Goal: Task Accomplishment & Management: Complete application form

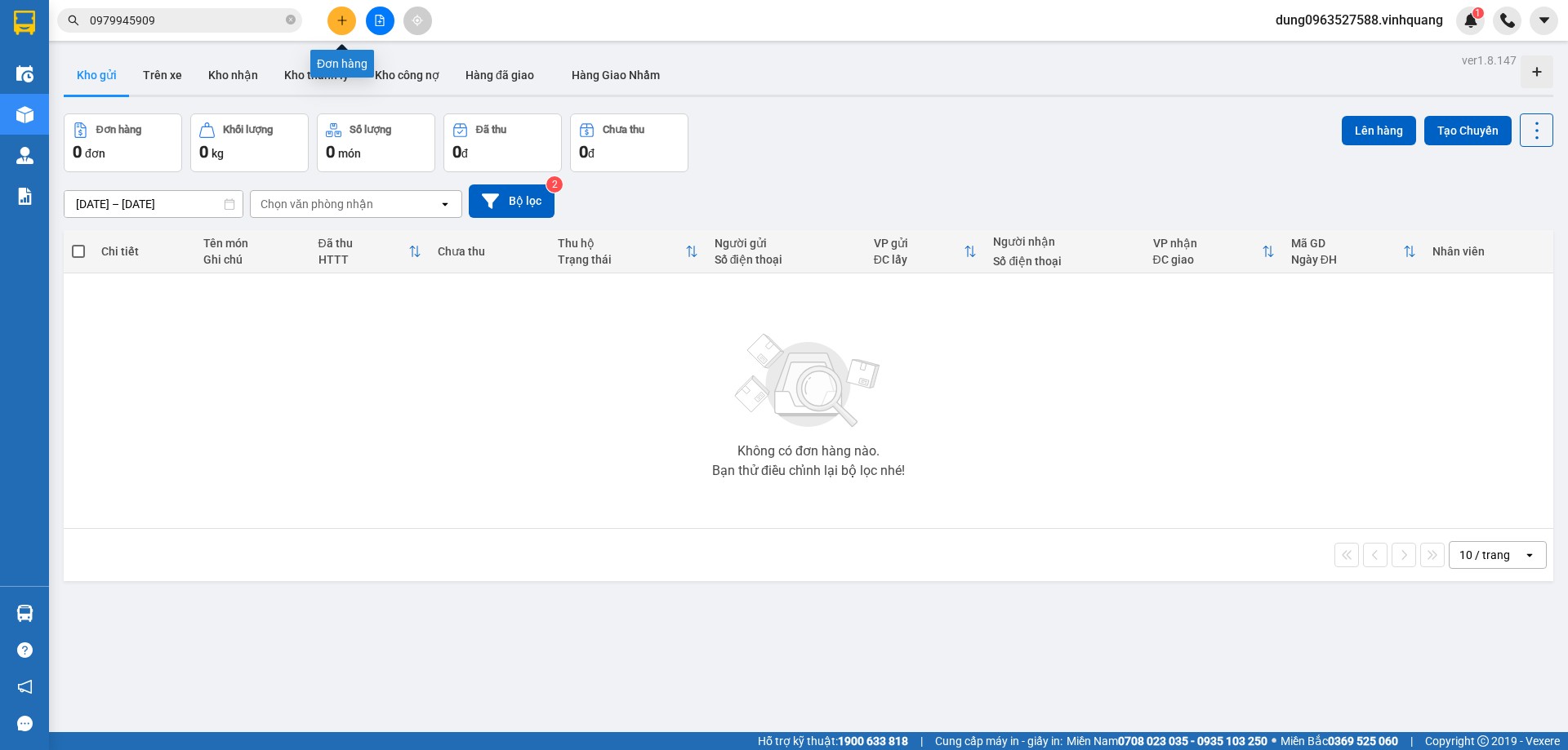
click at [342, 20] on icon "plus" at bounding box center [341, 20] width 1 height 9
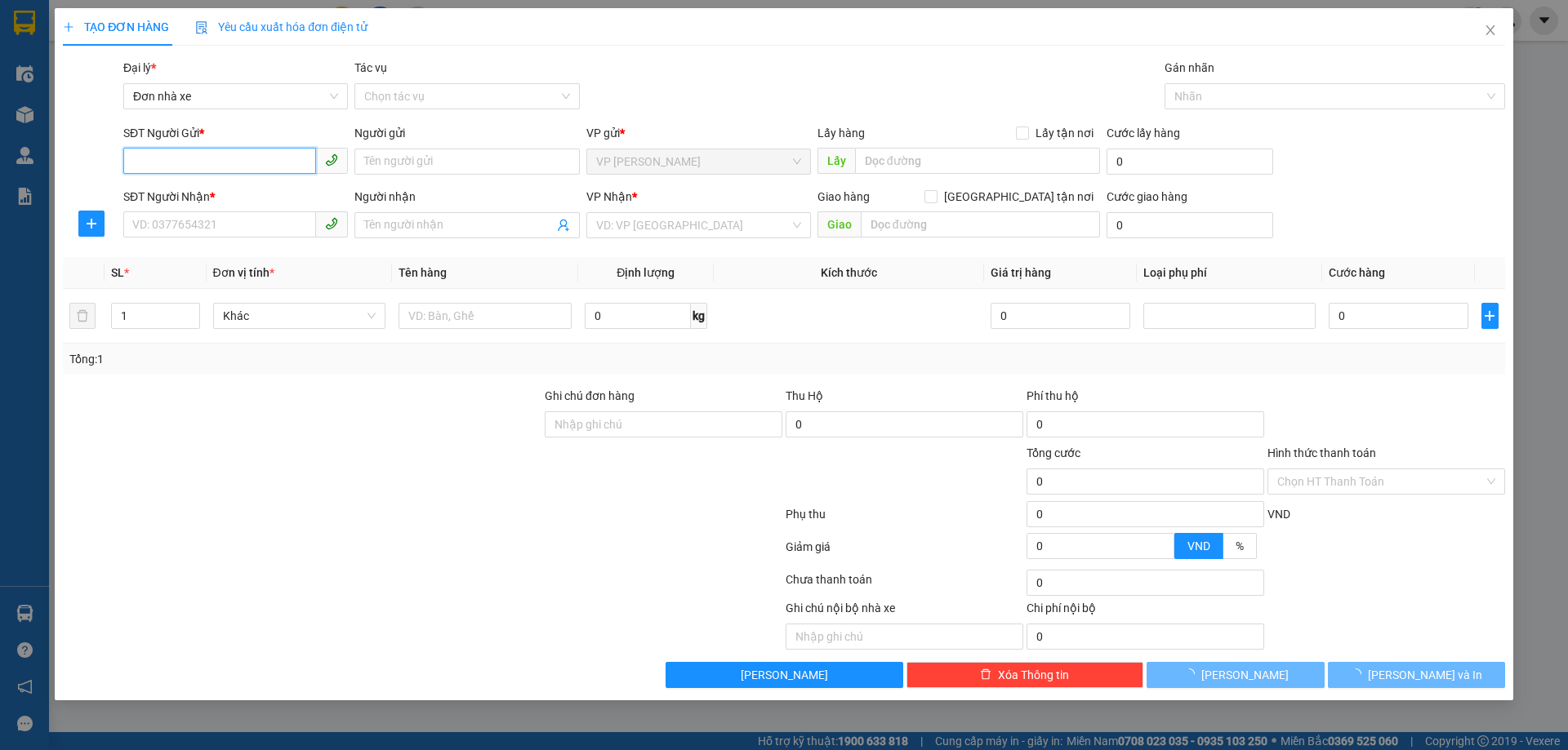
click at [168, 169] on input "SĐT Người Gửi *" at bounding box center [220, 160] width 193 height 26
type input "0963363459"
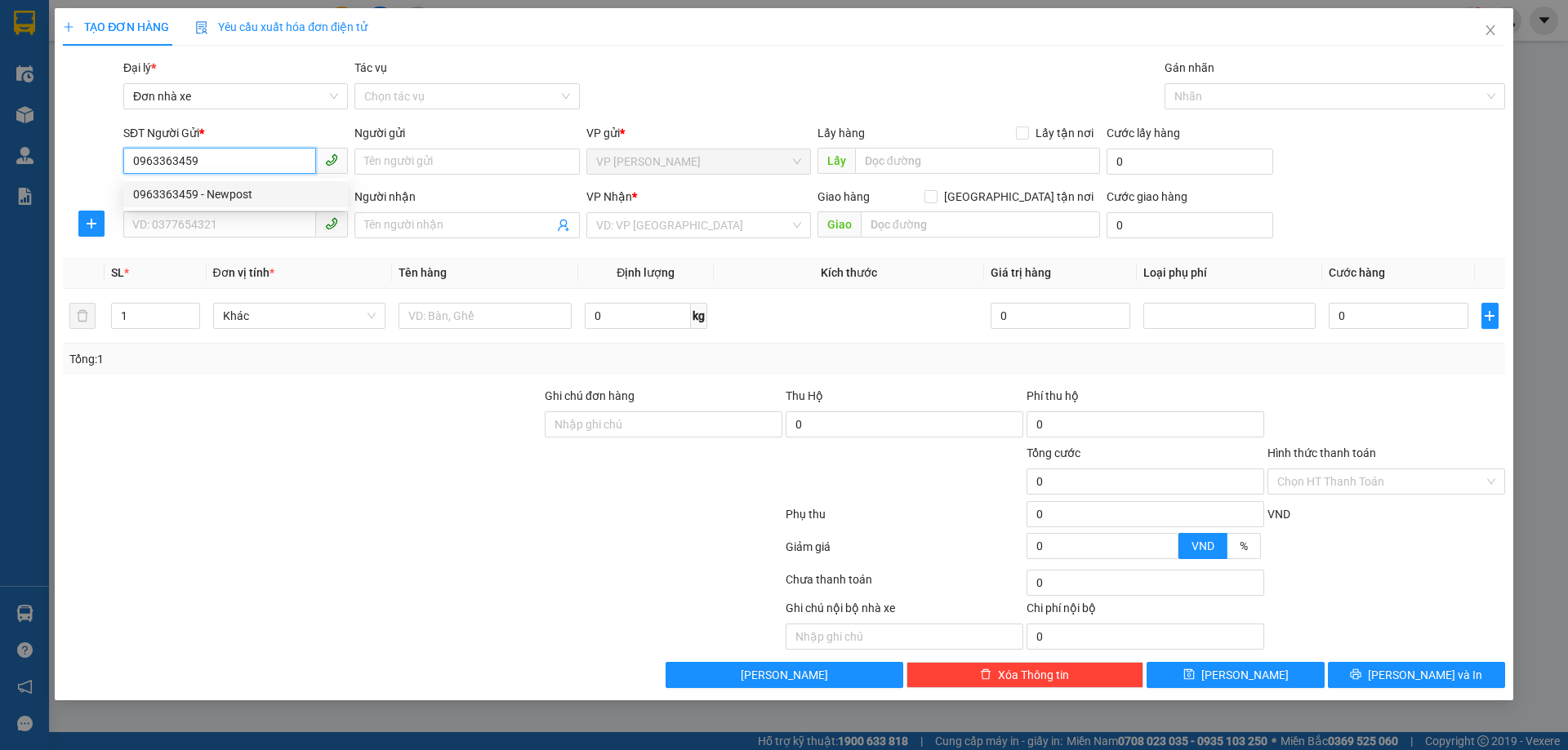
click at [214, 191] on div "0963363459 - Newpost" at bounding box center [235, 194] width 205 height 18
type input "Newpost"
type input "0948631696"
type input "Mai"
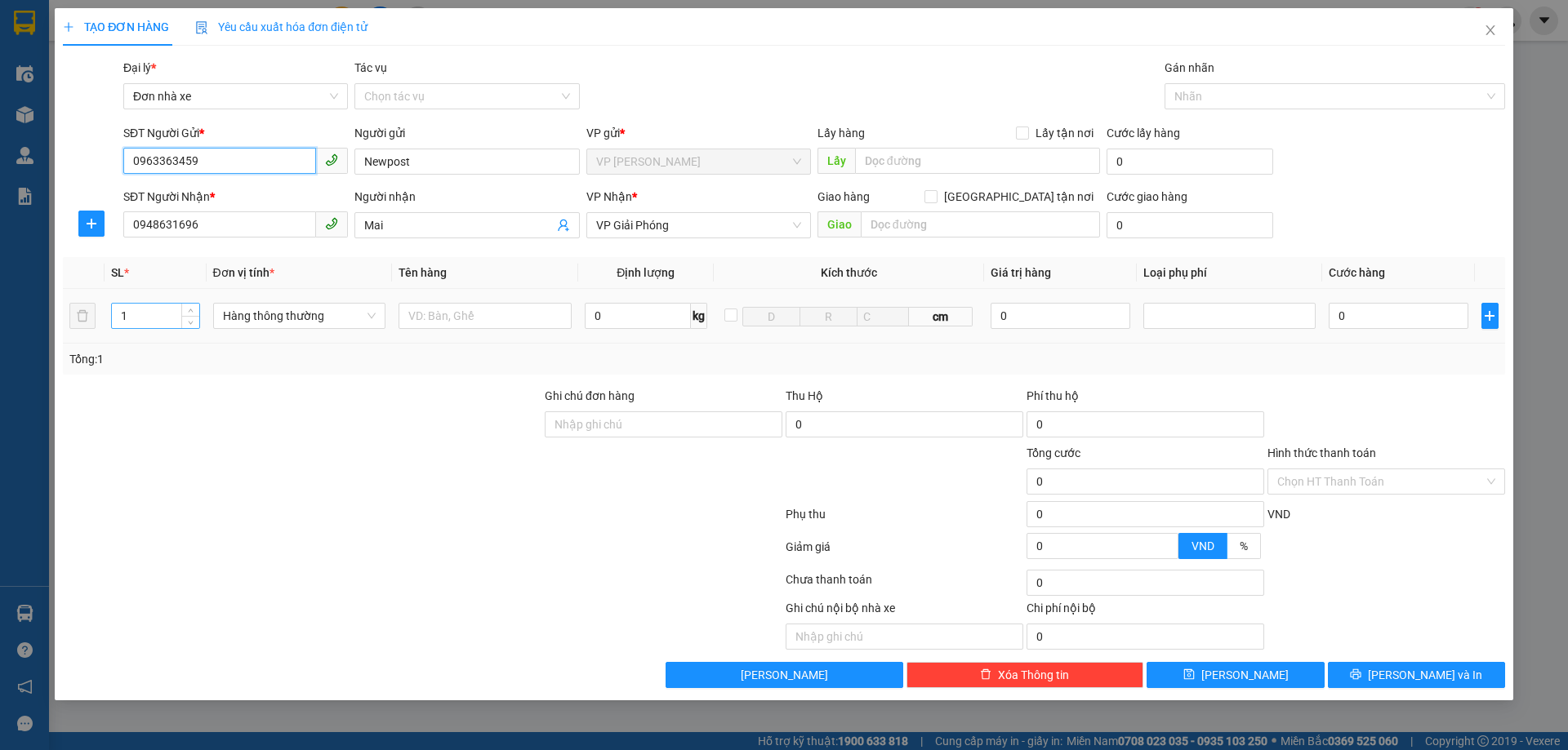
type input "0963363459"
click at [136, 312] on input "1" at bounding box center [155, 316] width 86 height 25
type input "2"
click at [423, 318] on input "text" at bounding box center [485, 315] width 173 height 26
type input "2 thùng ct"
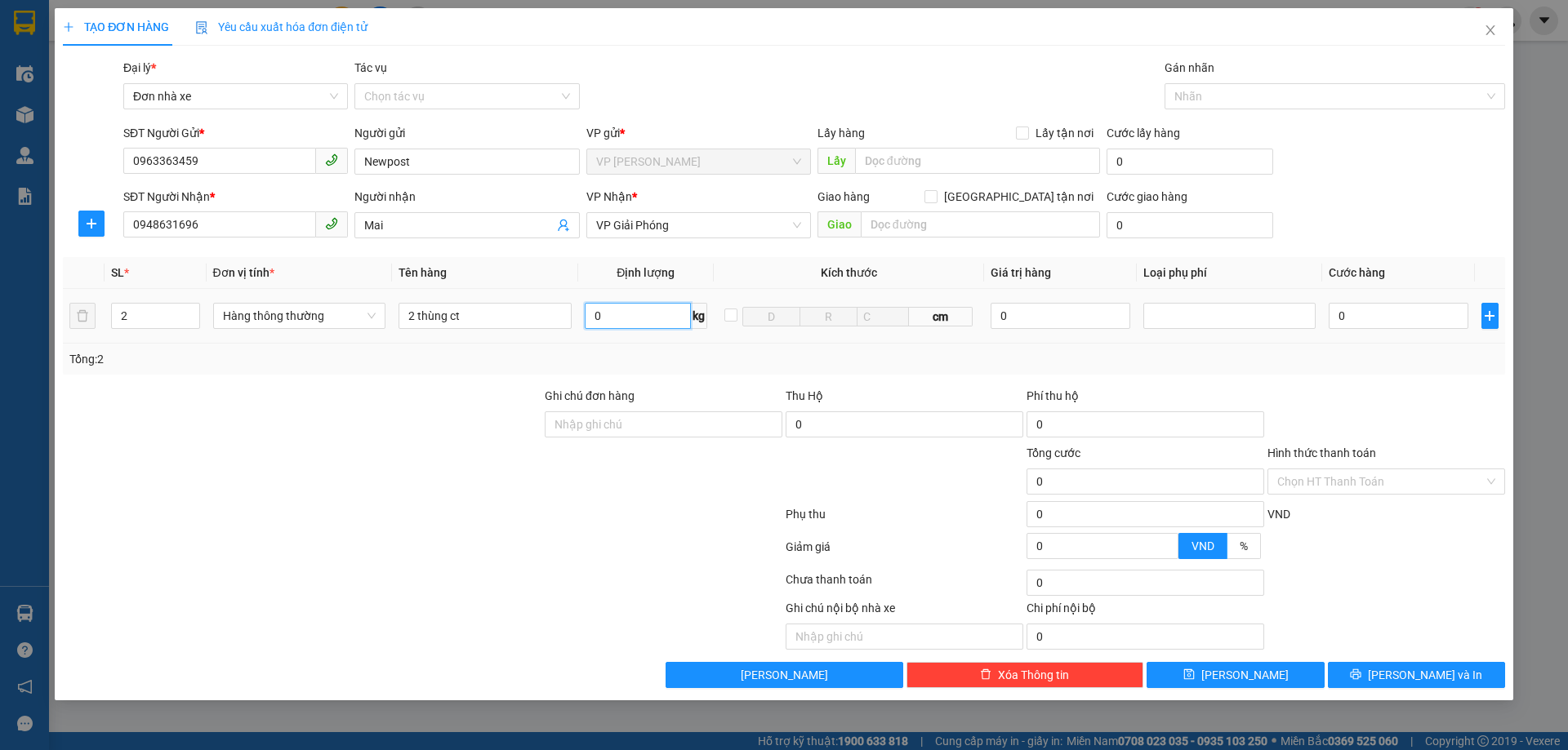
click at [628, 322] on input "0" at bounding box center [637, 315] width 106 height 26
type input "20"
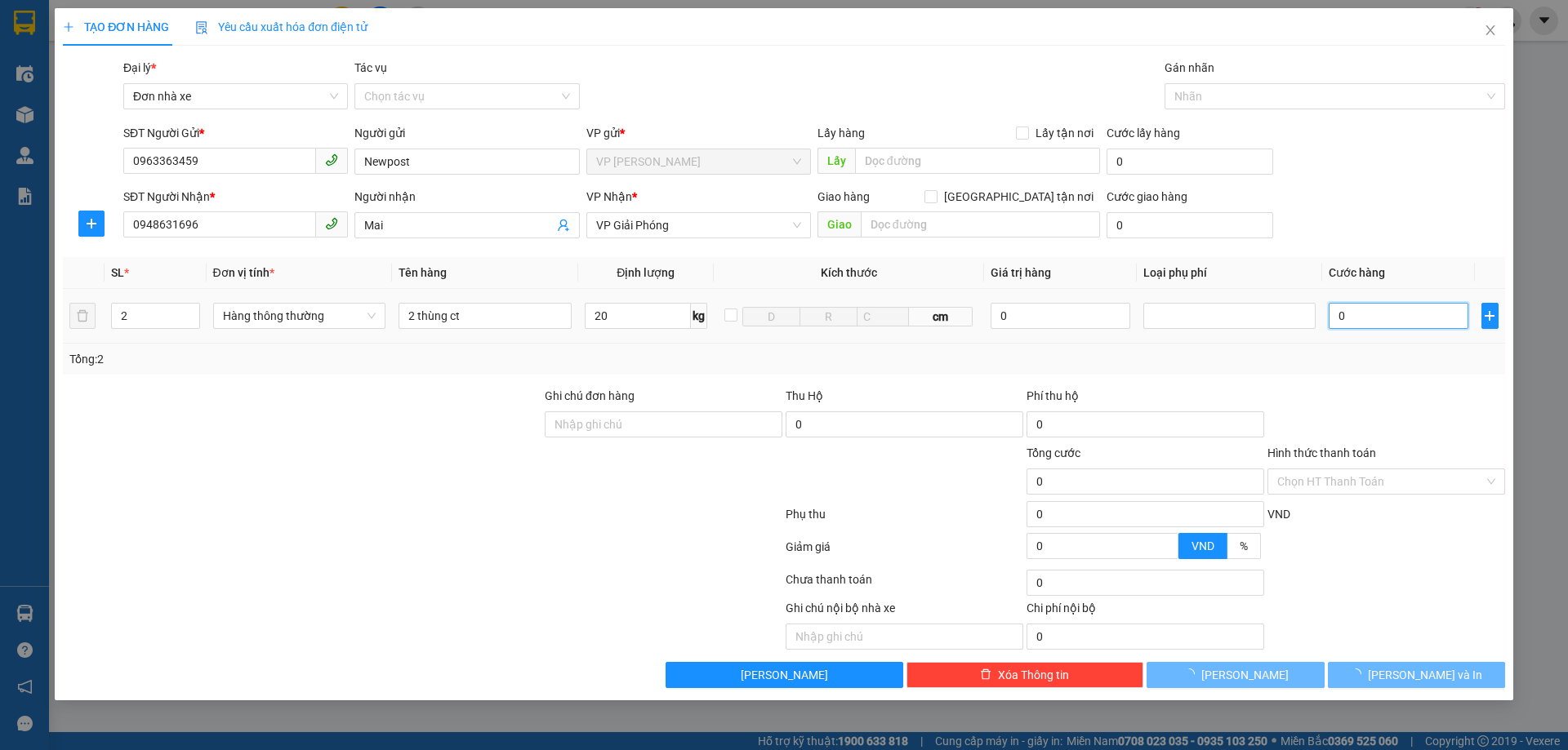
click at [1356, 314] on input "0" at bounding box center [1398, 315] width 139 height 26
type input "100.000"
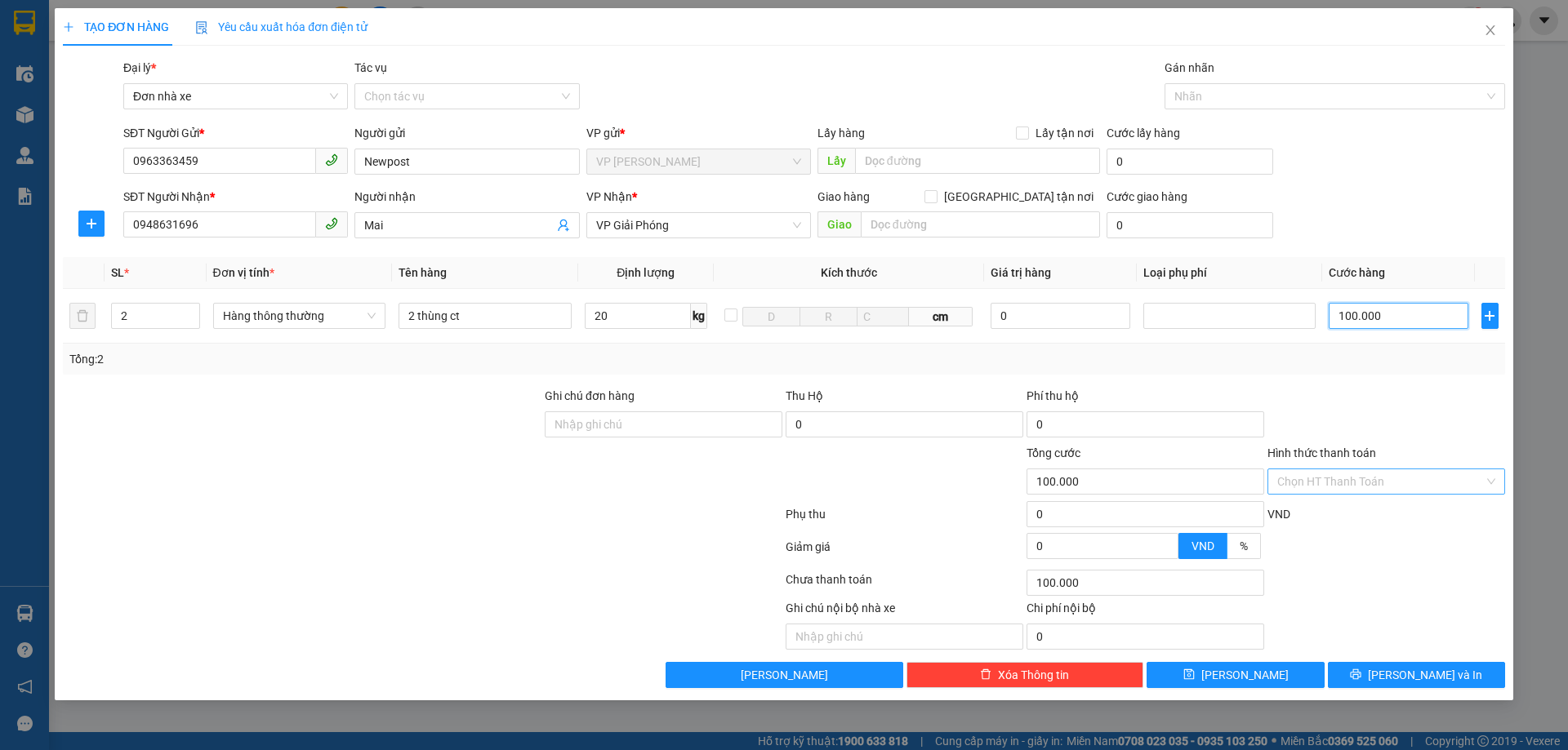
click at [1494, 482] on div "Chọn HT Thanh Toán" at bounding box center [1386, 481] width 237 height 26
click at [1246, 545] on span "%" at bounding box center [1244, 546] width 8 height 13
click at [1228, 550] on input "%" at bounding box center [1228, 550] width 0 height 0
click at [605, 314] on input "20" at bounding box center [637, 315] width 106 height 26
type input "17"
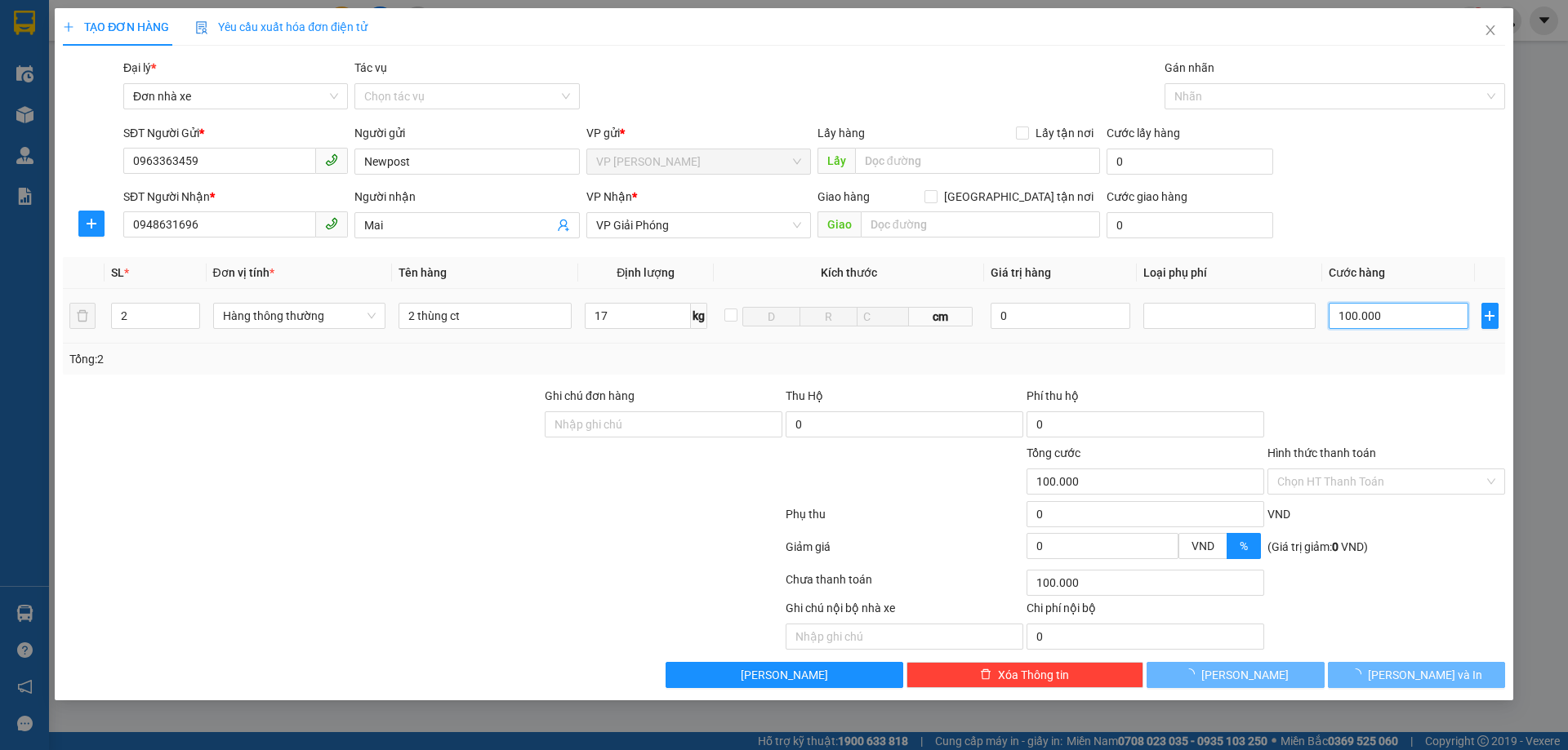
click at [1413, 315] on input "100.000" at bounding box center [1398, 315] width 139 height 26
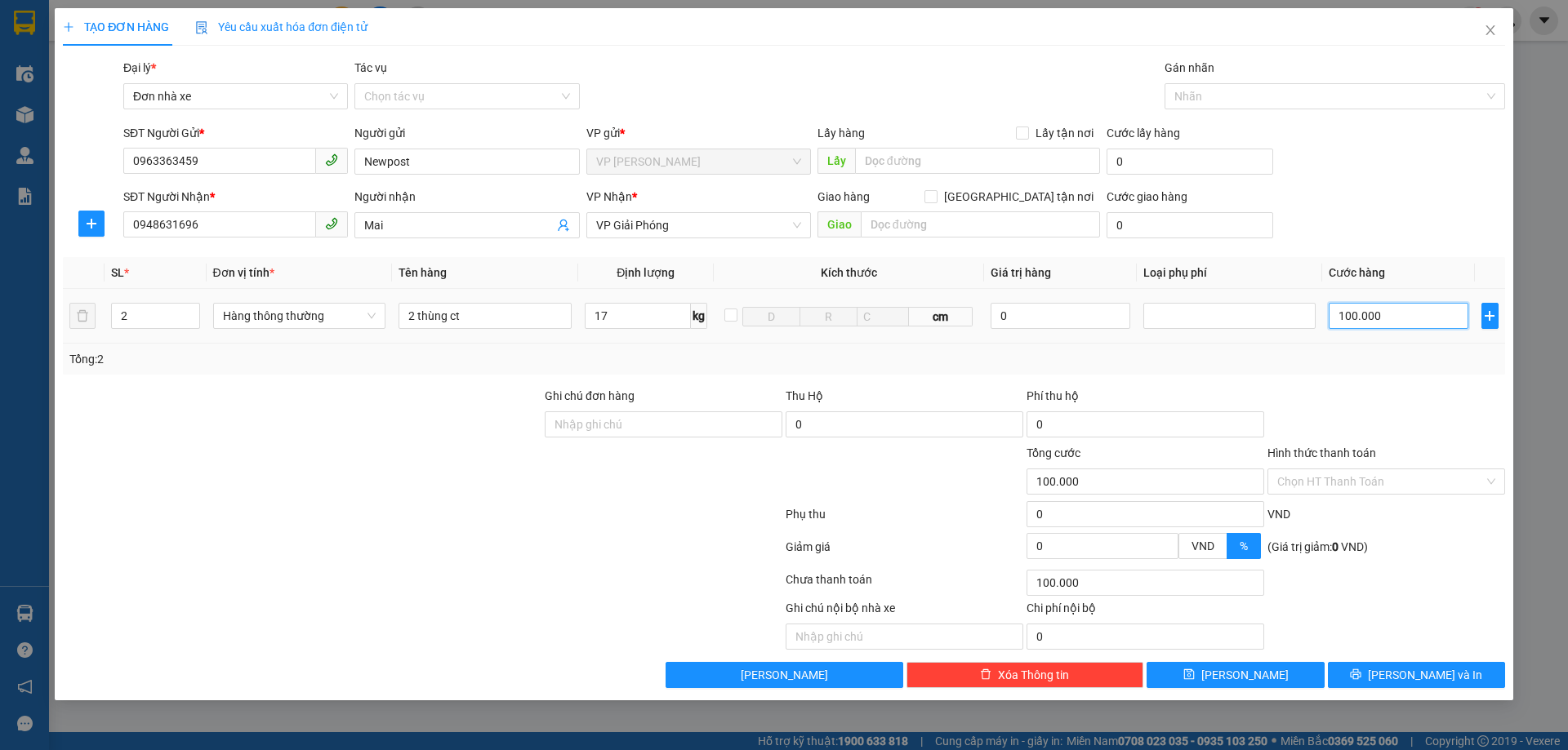
type input "10.000"
type input "1.000"
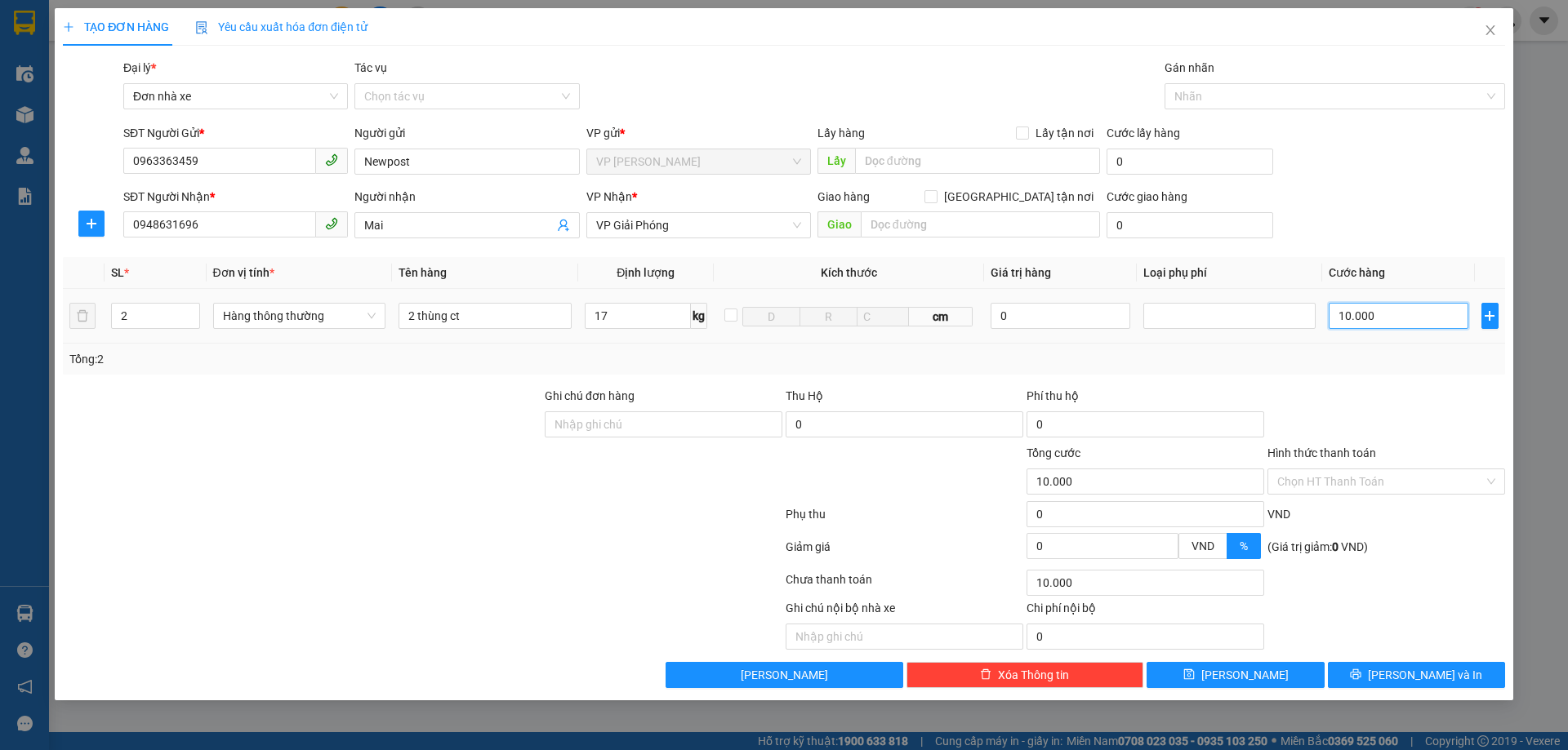
type input "1.000"
type input "100"
type input "10"
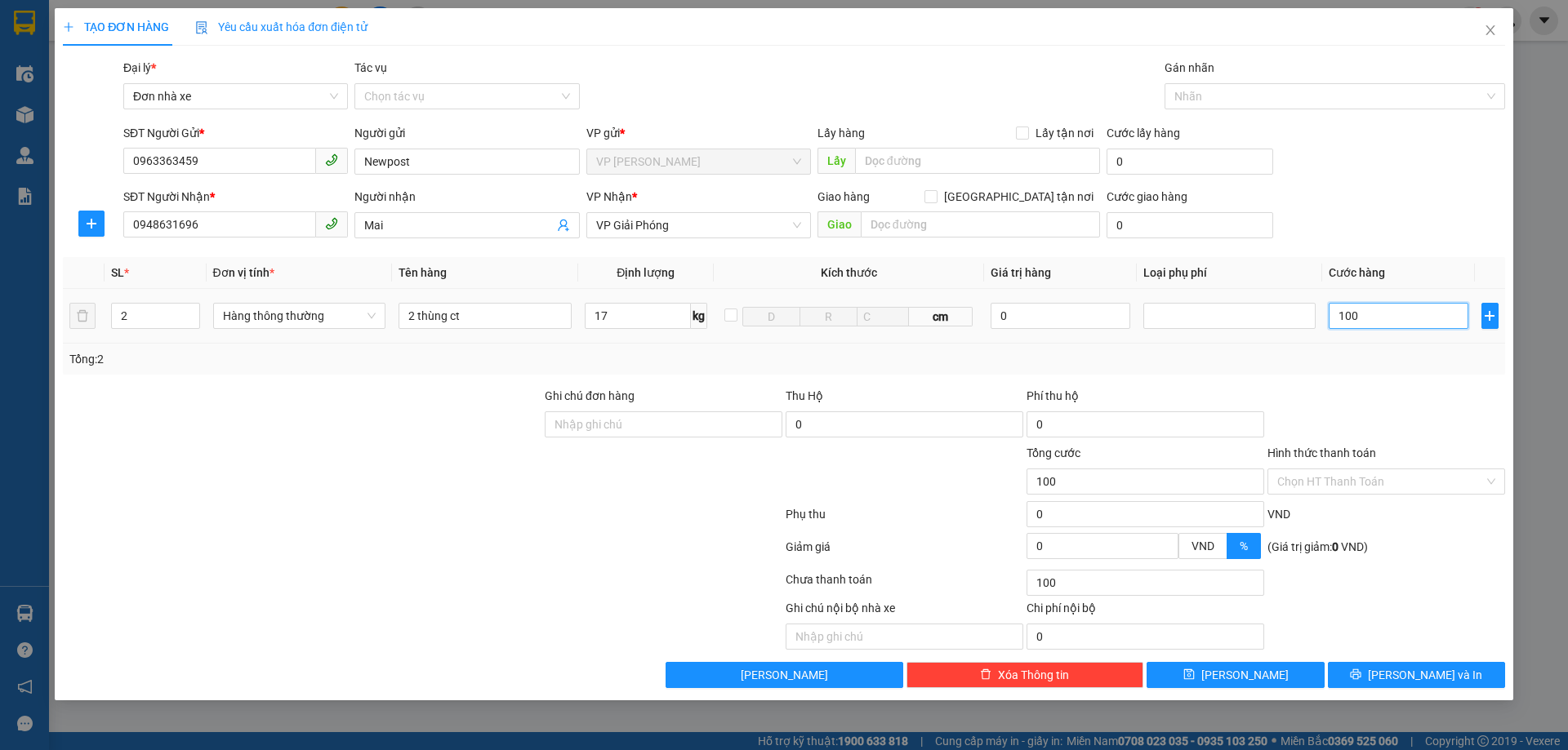
type input "10"
type input "1"
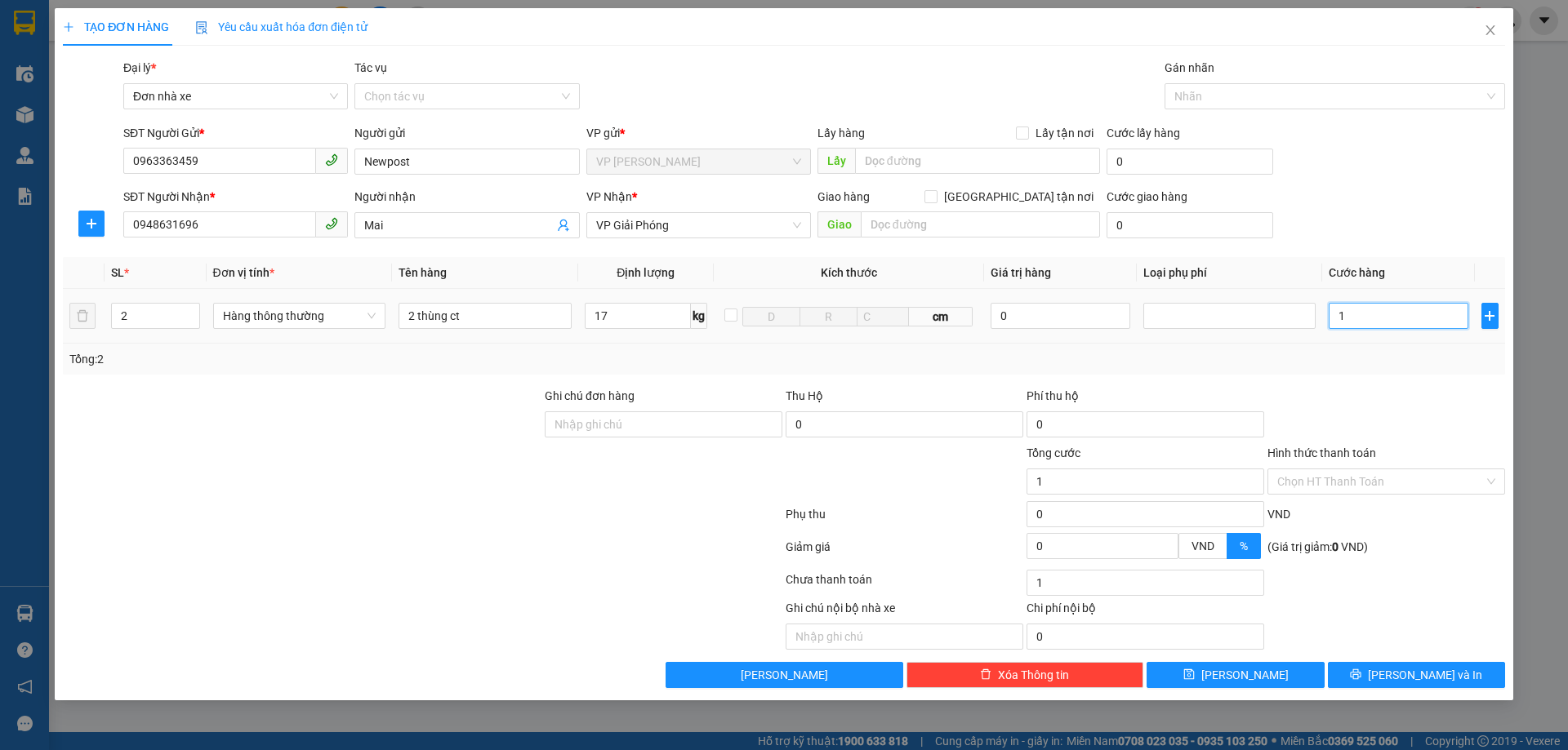
type input "0"
click at [1364, 319] on input "0" at bounding box center [1398, 315] width 139 height 26
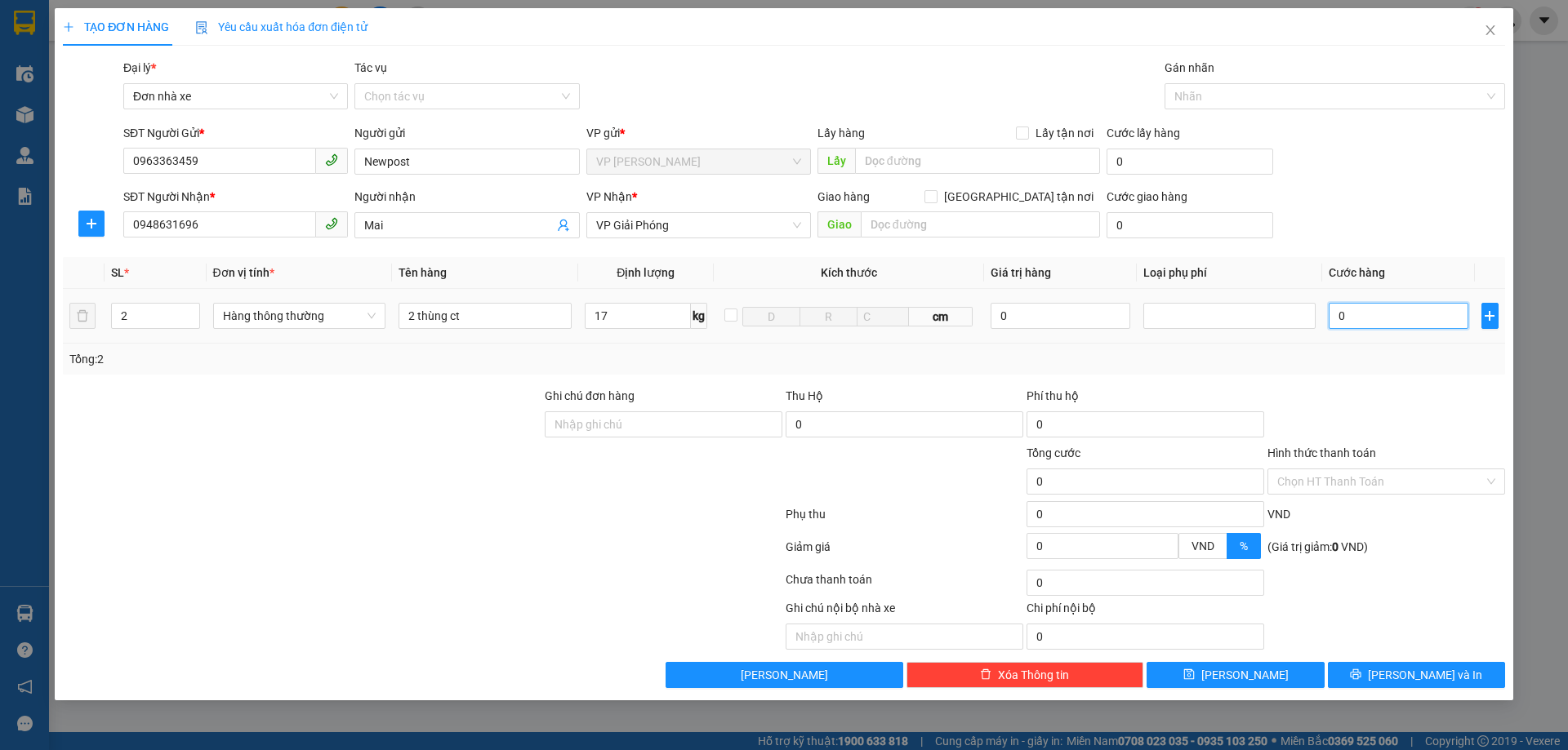
click at [1360, 318] on input "0" at bounding box center [1398, 315] width 139 height 26
click at [1359, 319] on input "0" at bounding box center [1398, 315] width 139 height 26
click at [1358, 321] on input "0" at bounding box center [1398, 315] width 139 height 26
click at [1356, 320] on input "0" at bounding box center [1398, 315] width 139 height 26
click at [1356, 319] on input "0" at bounding box center [1398, 315] width 139 height 26
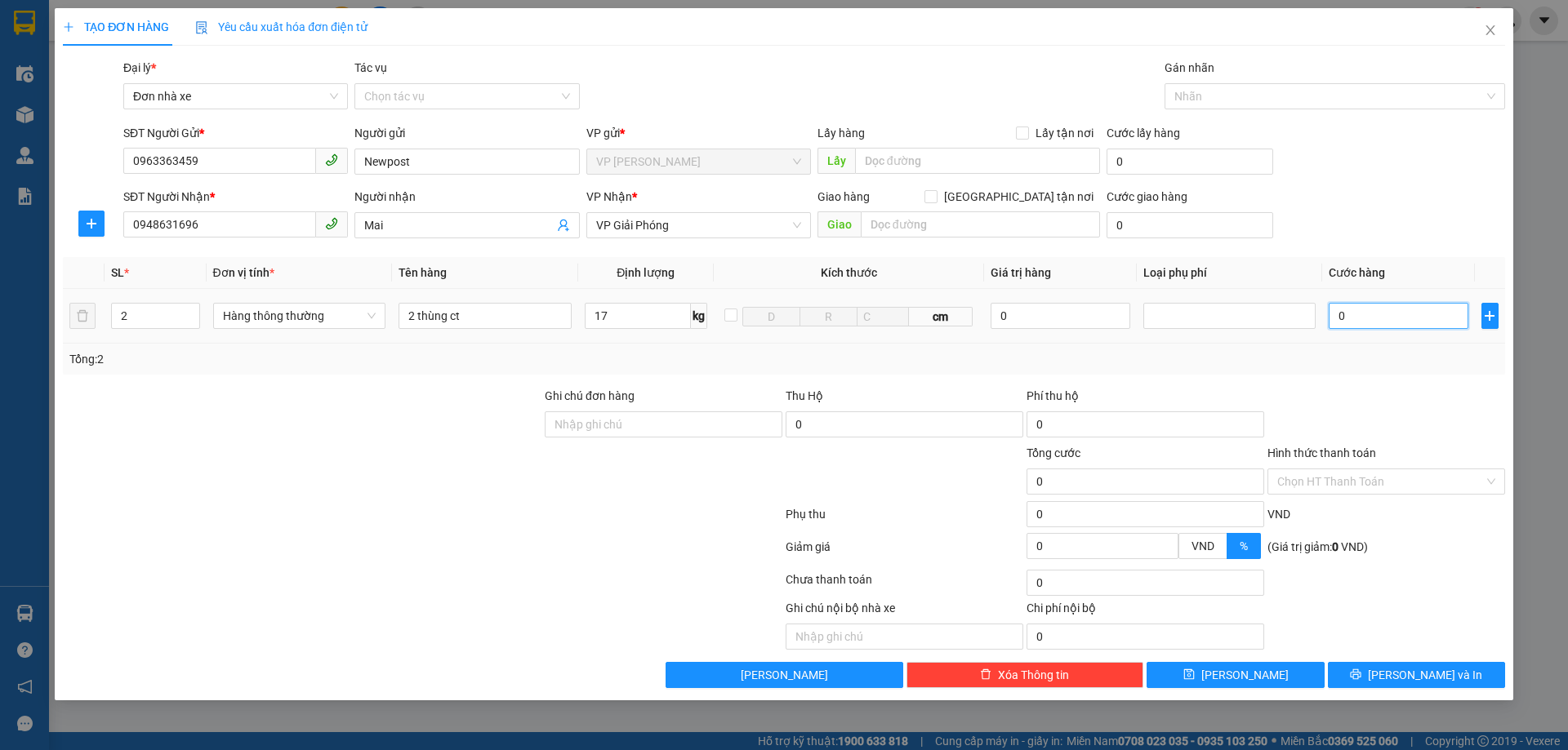
click at [1355, 318] on input "0" at bounding box center [1398, 315] width 139 height 26
click at [1353, 314] on input "0" at bounding box center [1398, 315] width 139 height 26
click at [1353, 313] on input "0" at bounding box center [1398, 315] width 139 height 26
click at [630, 303] on input "17" at bounding box center [637, 315] width 106 height 26
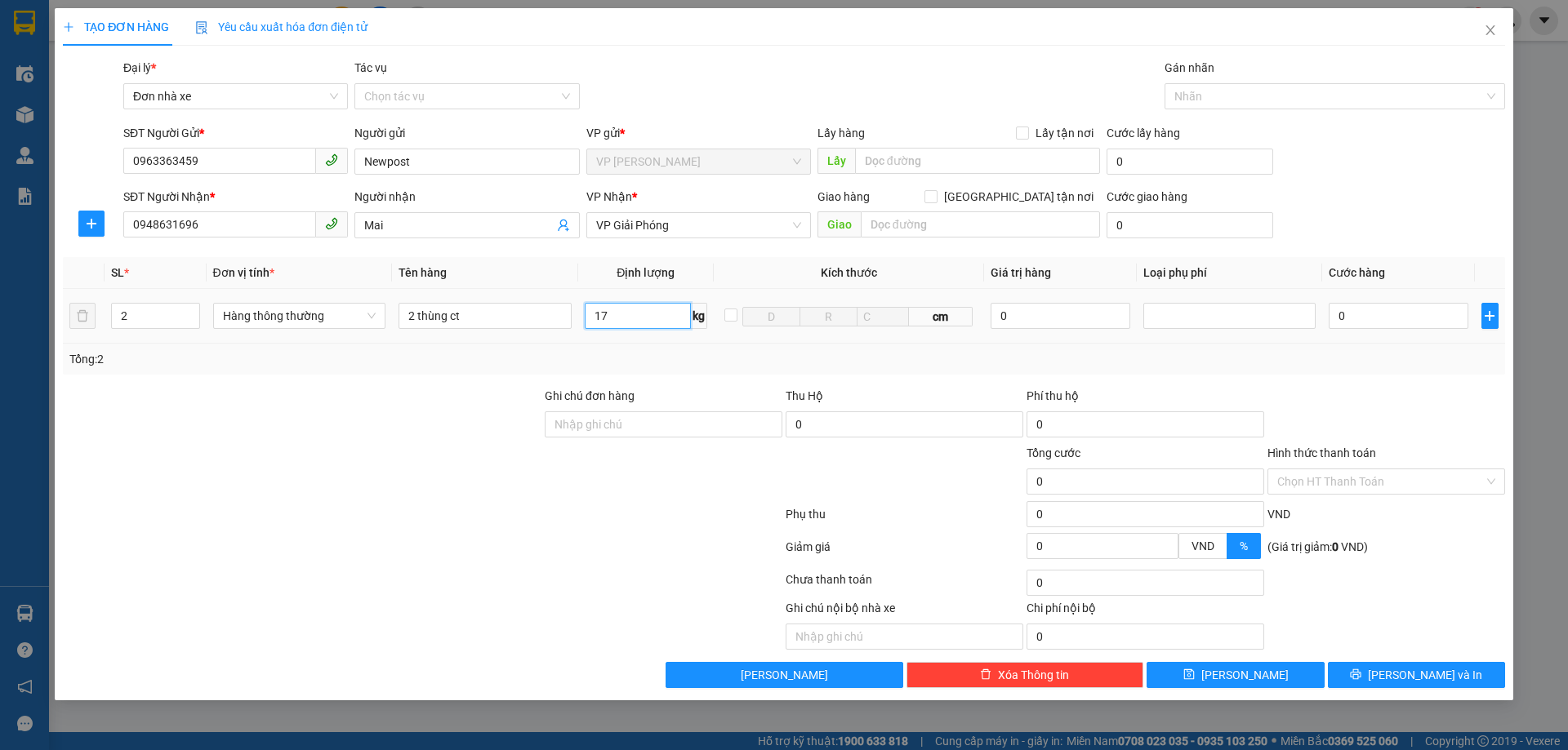
click at [633, 309] on input "17" at bounding box center [637, 315] width 106 height 26
click at [1365, 324] on input "0" at bounding box center [1398, 315] width 139 height 26
type input "100.000"
click at [1365, 325] on input "100.000" at bounding box center [1398, 315] width 139 height 26
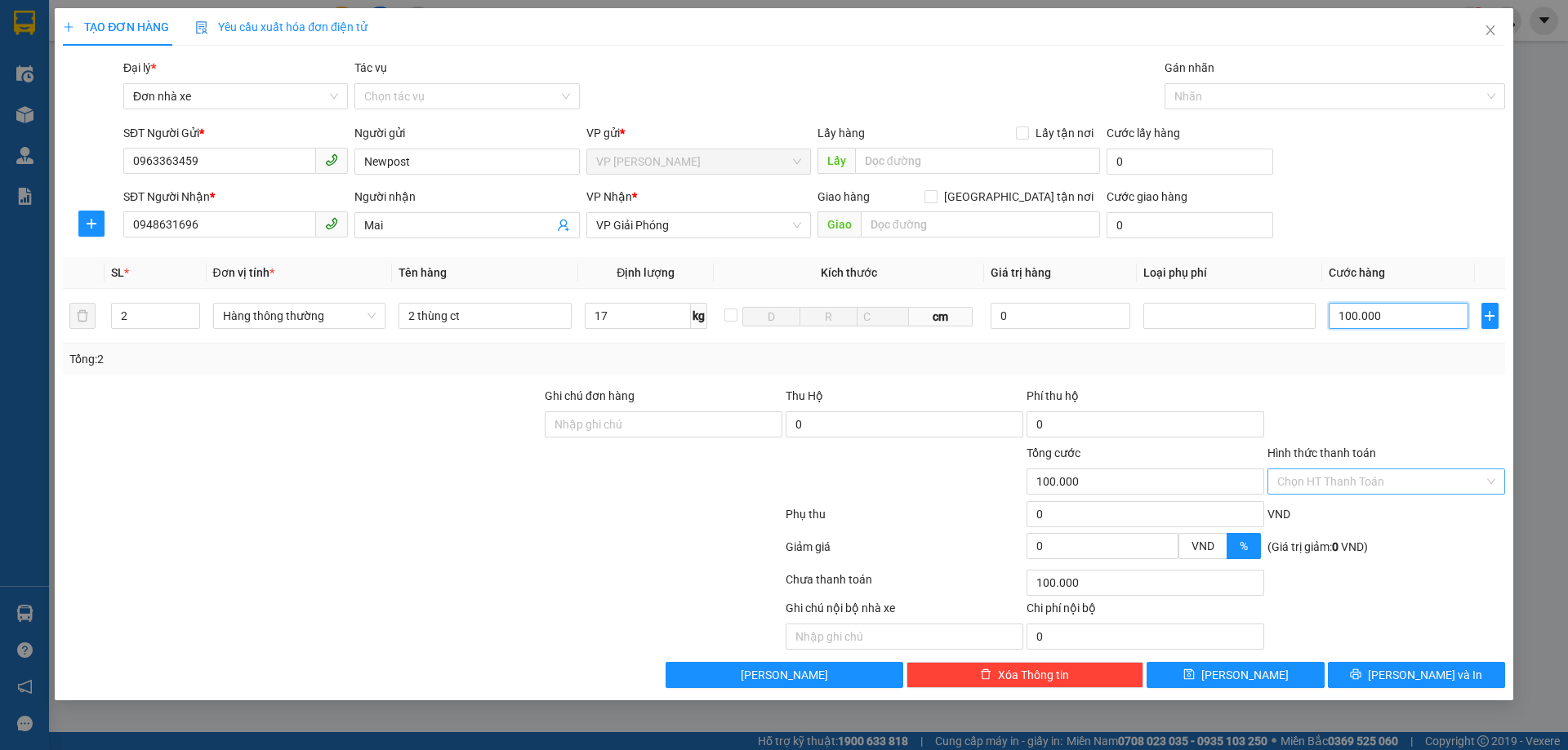
click at [1495, 476] on div "Chọn HT Thanh Toán" at bounding box center [1386, 481] width 237 height 26
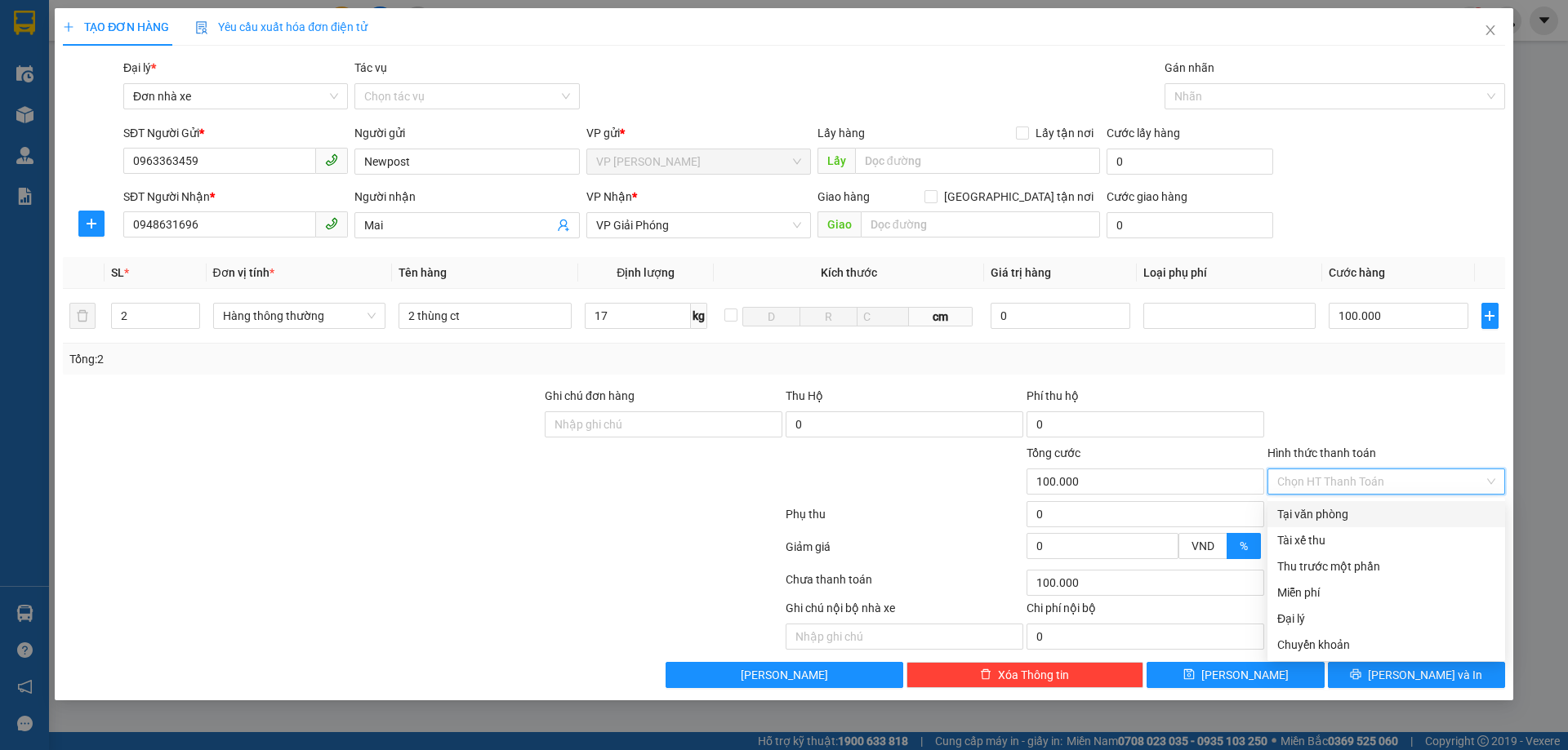
click at [1312, 512] on div "Tại văn phòng" at bounding box center [1386, 514] width 218 height 18
type input "0"
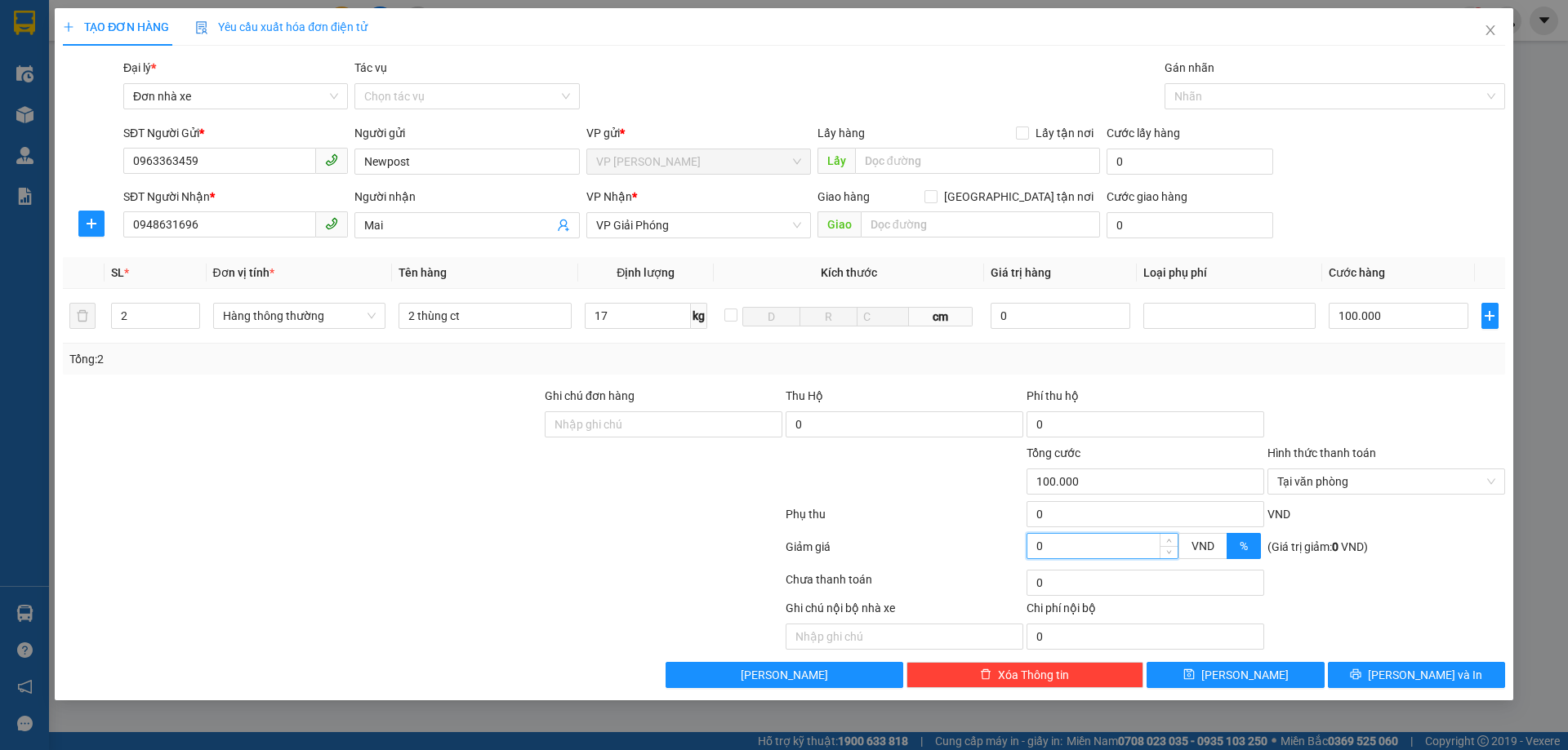
click at [1057, 540] on input "0" at bounding box center [1102, 546] width 150 height 25
type input "98.000"
type input "2"
type input "80.000"
type input "20"
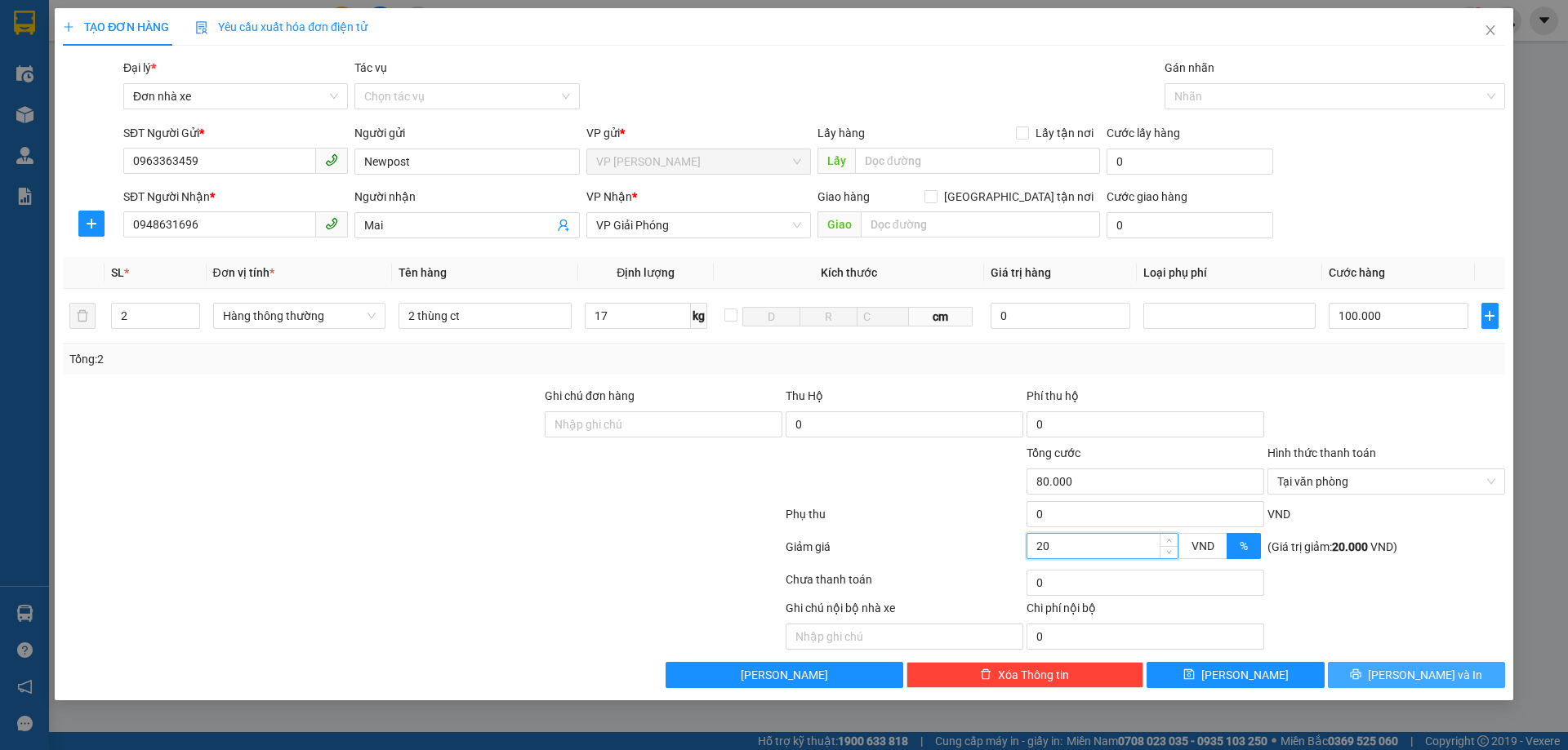
click at [1426, 679] on span "[PERSON_NAME] và In" at bounding box center [1425, 675] width 115 height 18
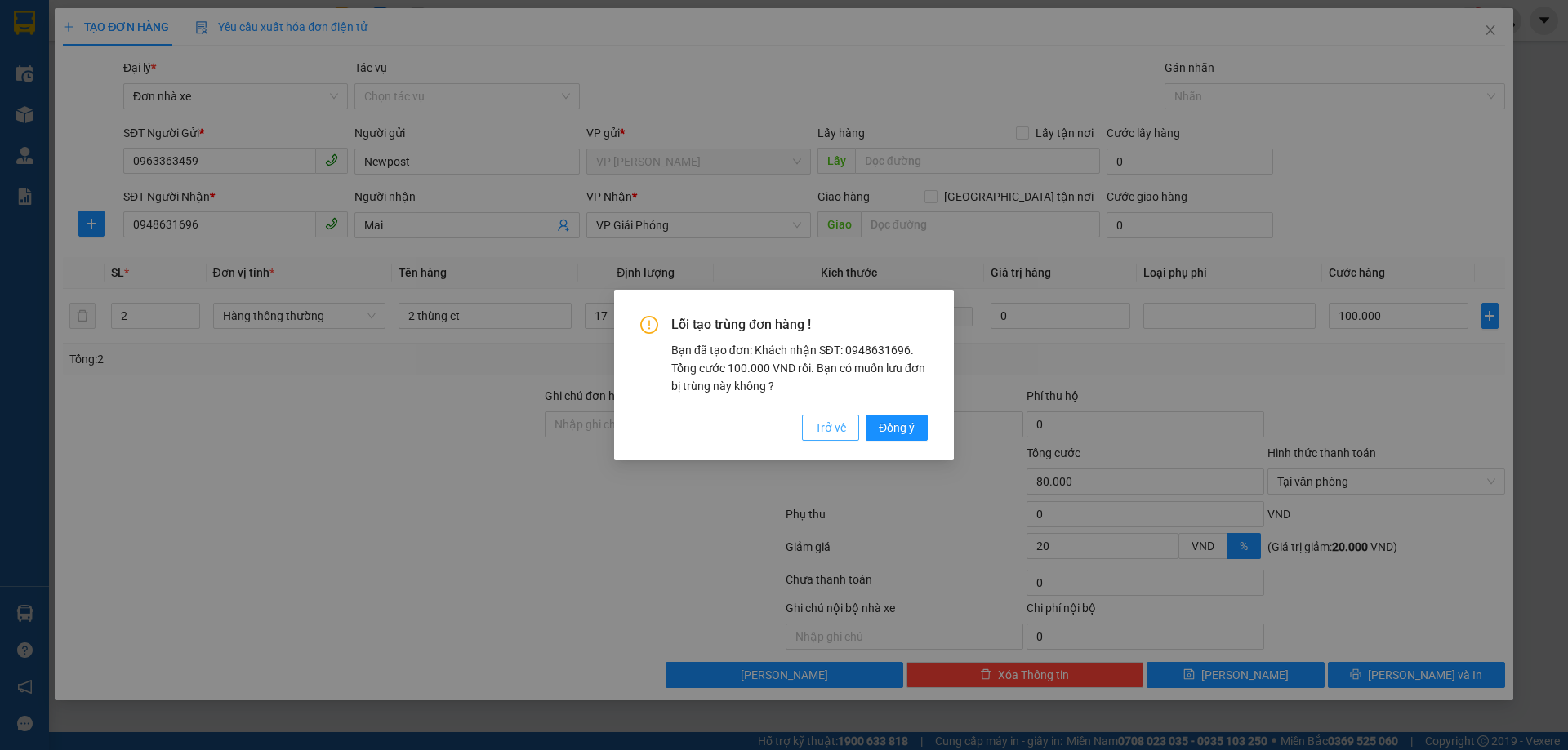
click at [828, 430] on span "Trở về" at bounding box center [830, 428] width 31 height 18
type input "1"
type input "0"
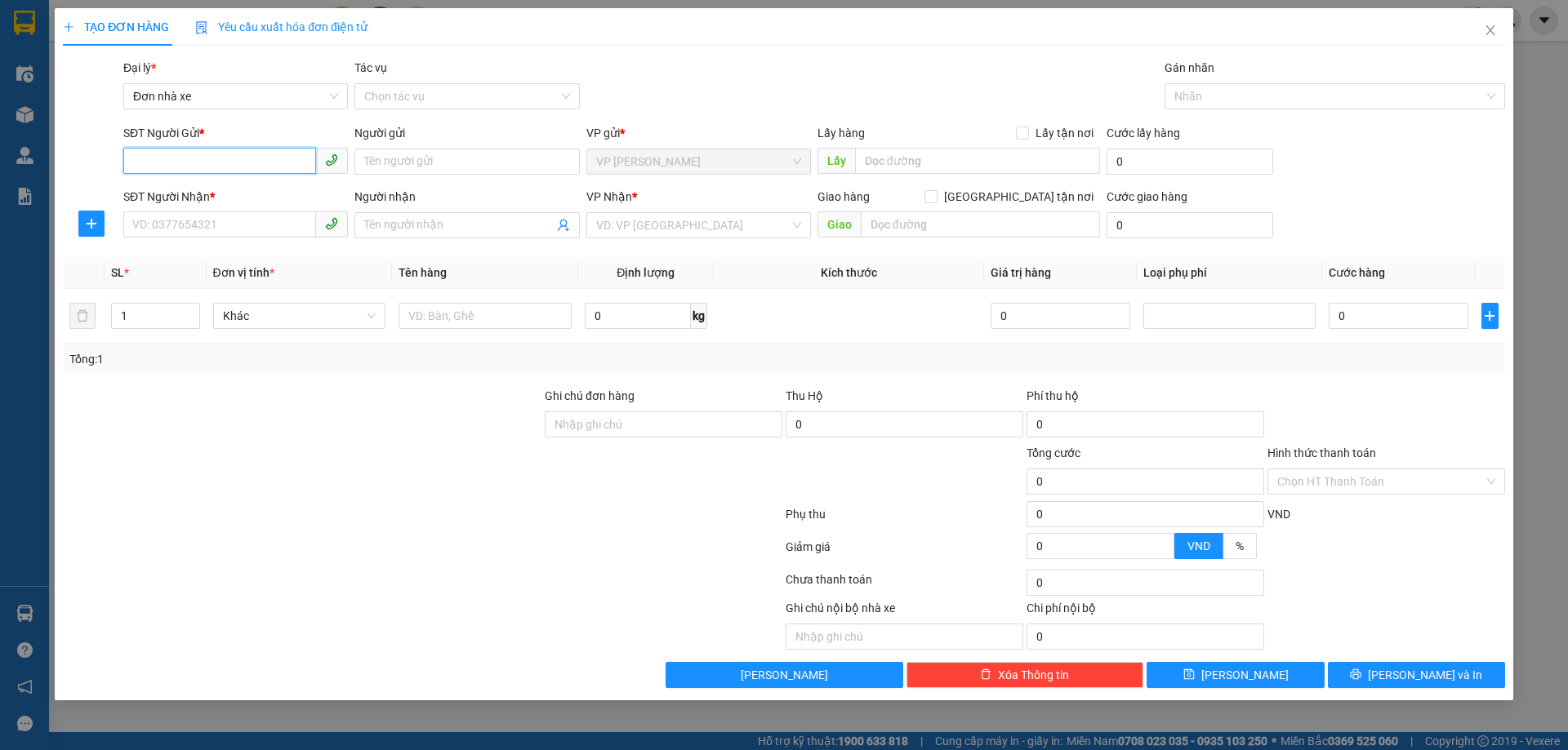
click at [249, 167] on input "SĐT Người Gửi *" at bounding box center [220, 160] width 193 height 26
click at [236, 188] on div "0963363459 - Newpost" at bounding box center [235, 194] width 205 height 18
type input "0963363459"
type input "Newpost"
type input "0948631696"
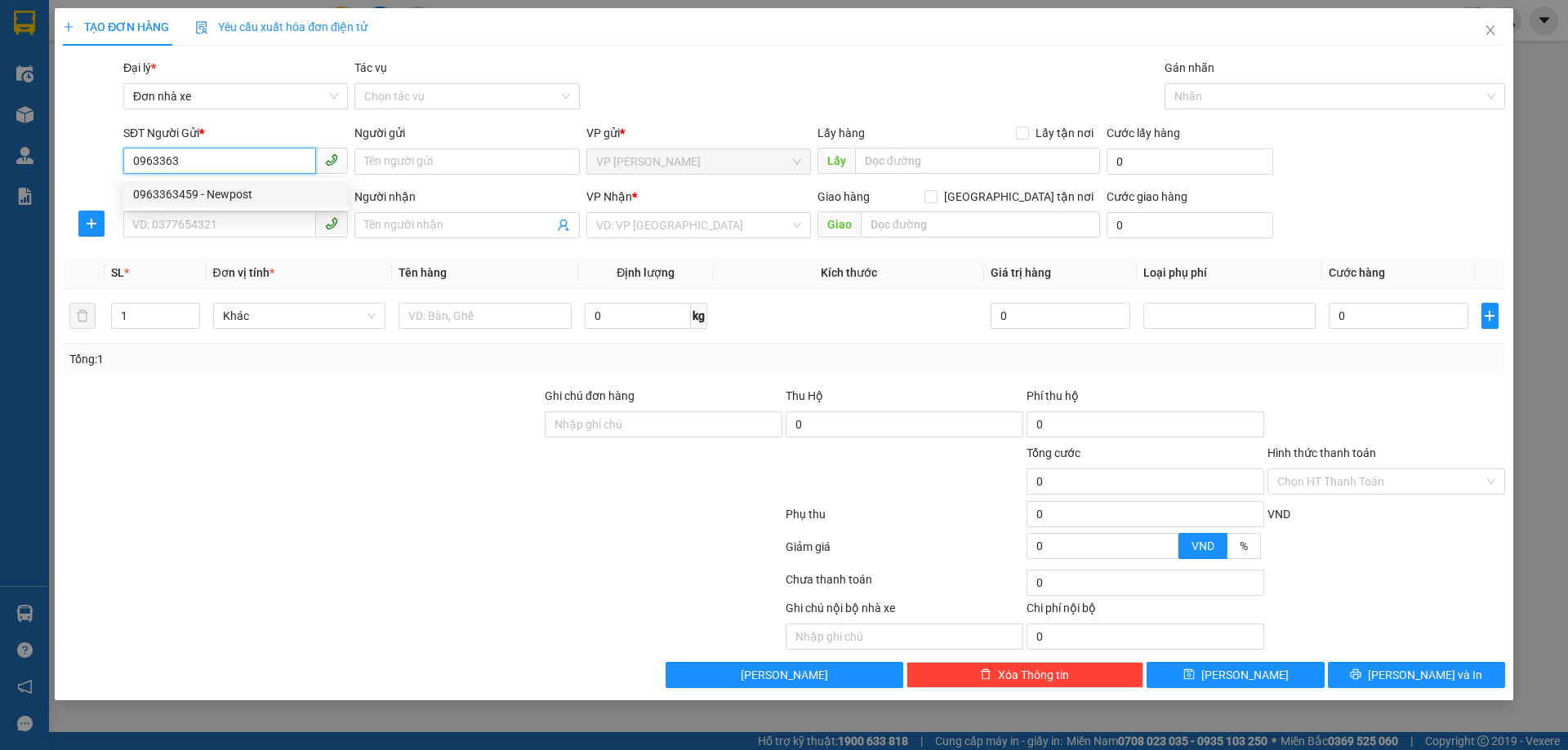
type input "Mai"
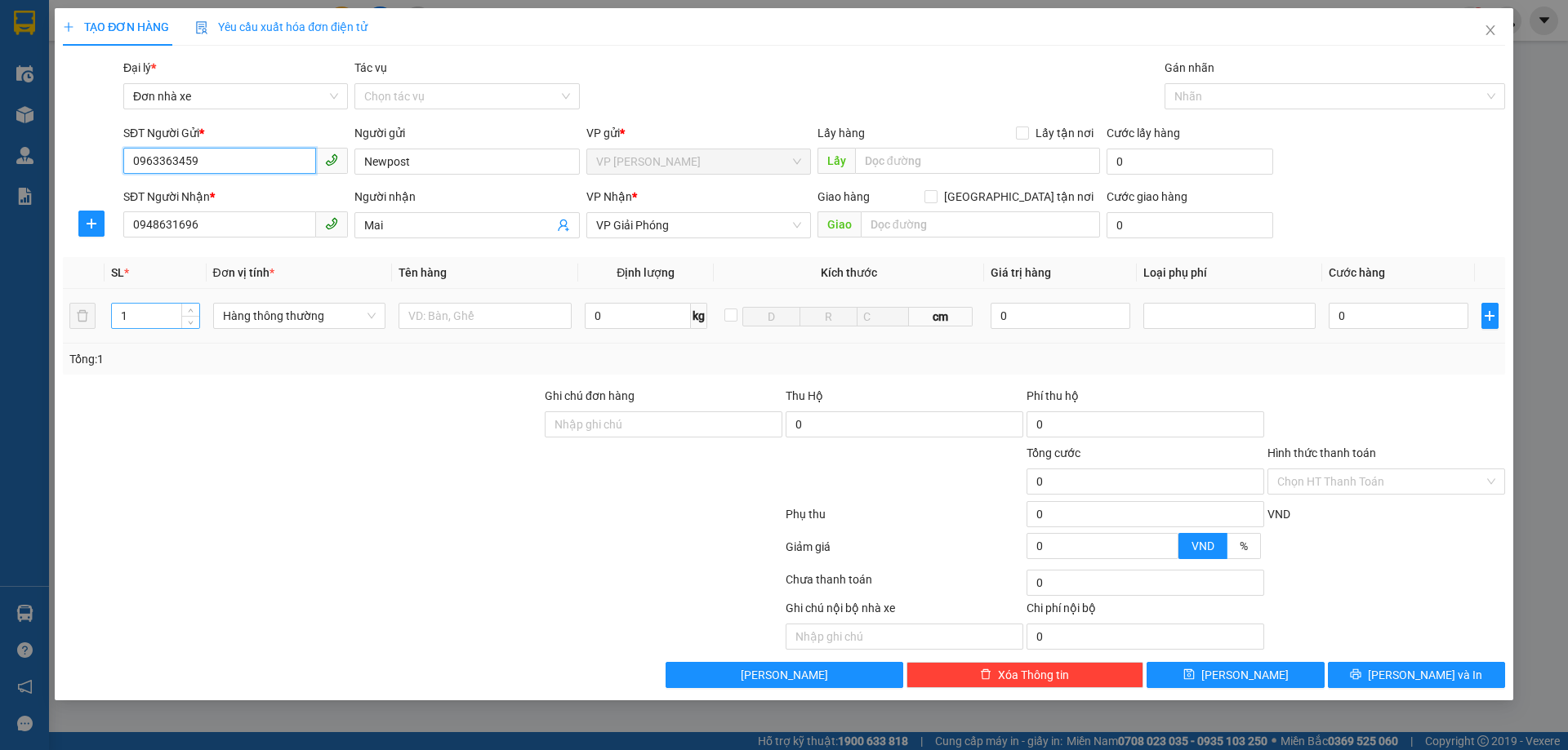
type input "0963363459"
click at [139, 321] on input "1" at bounding box center [155, 316] width 86 height 25
type input "2"
click at [438, 314] on input "text" at bounding box center [485, 315] width 173 height 26
type input "2 thùng ct"
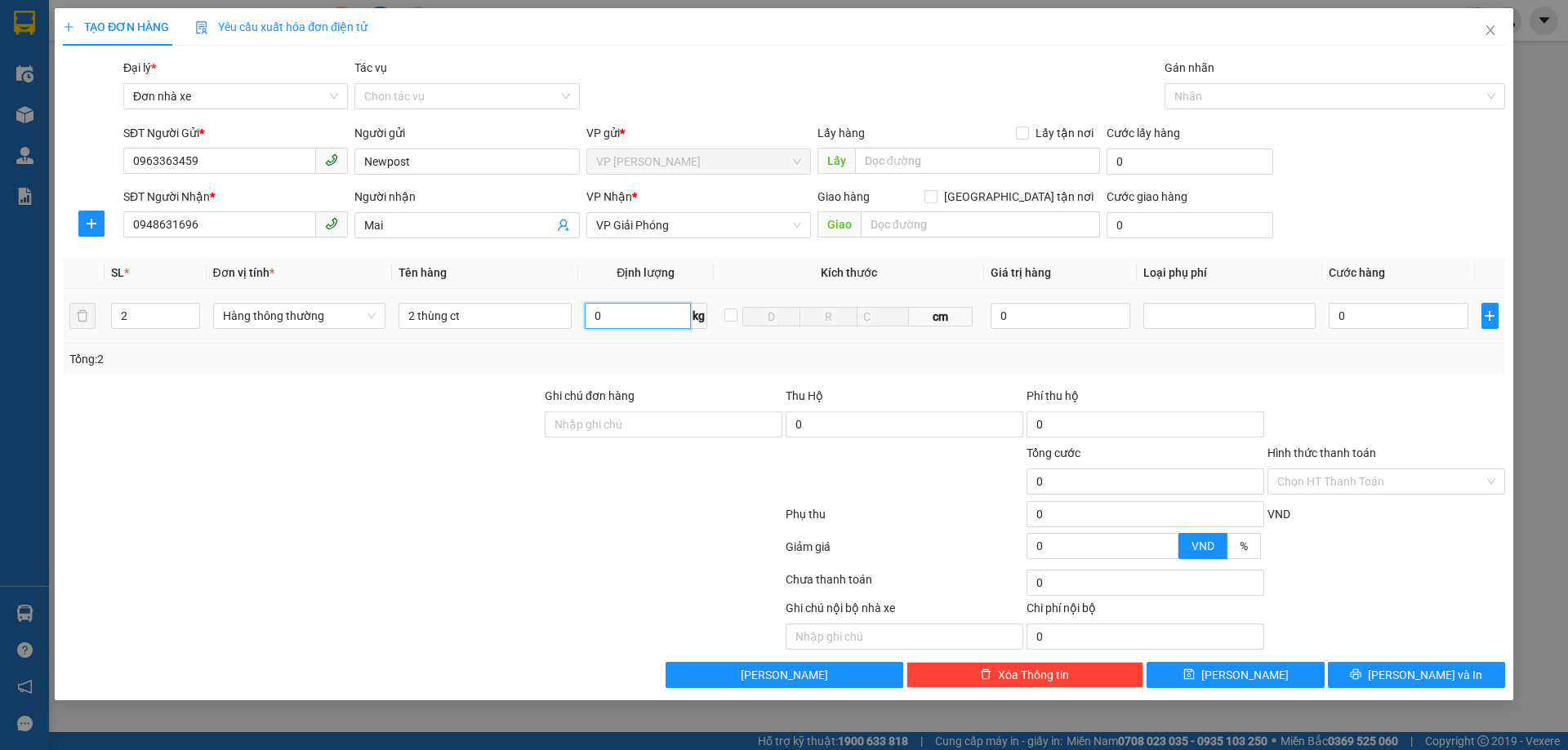
click at [613, 309] on input "0" at bounding box center [637, 315] width 106 height 26
type input "17"
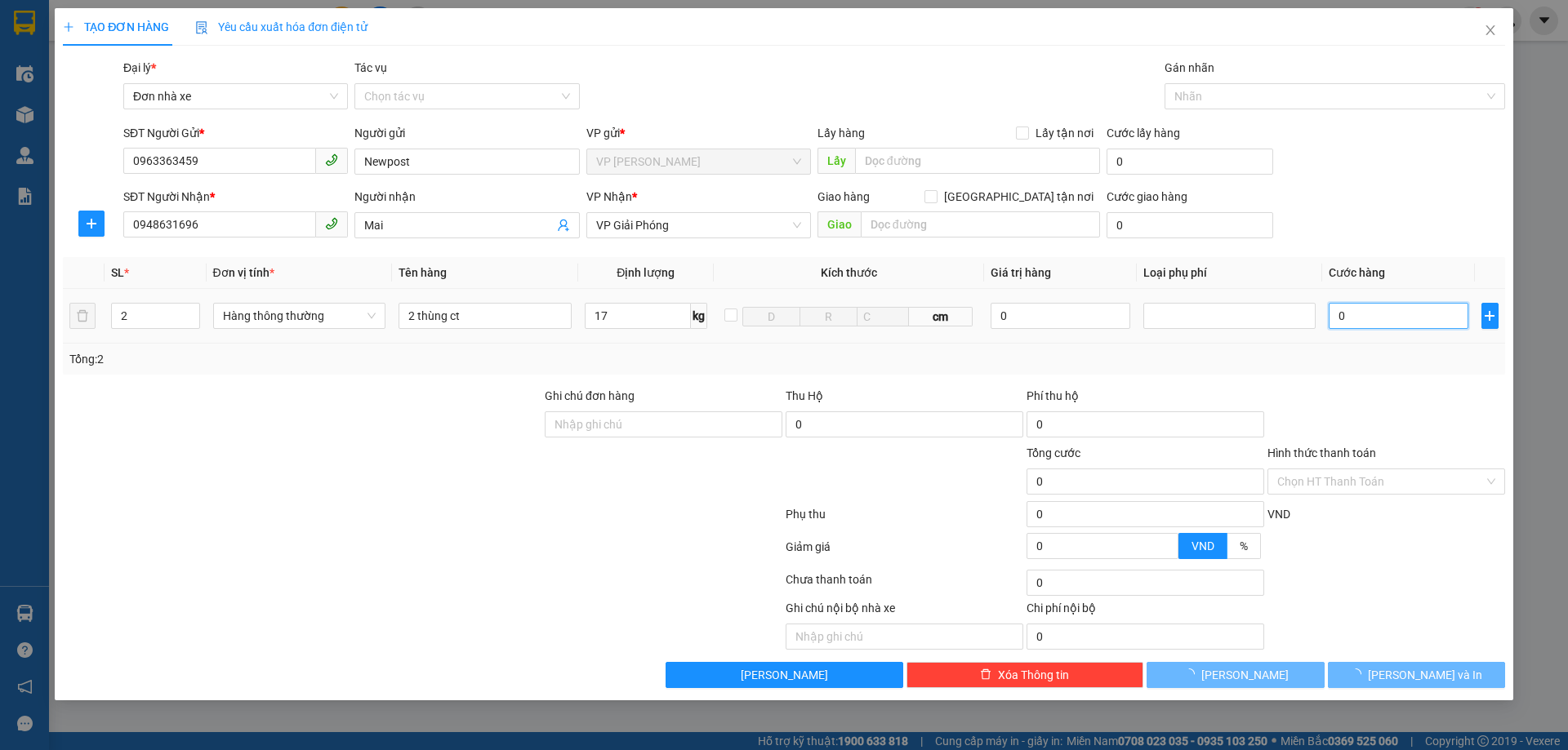
click at [1372, 308] on input "0" at bounding box center [1398, 315] width 139 height 26
type input "100.000"
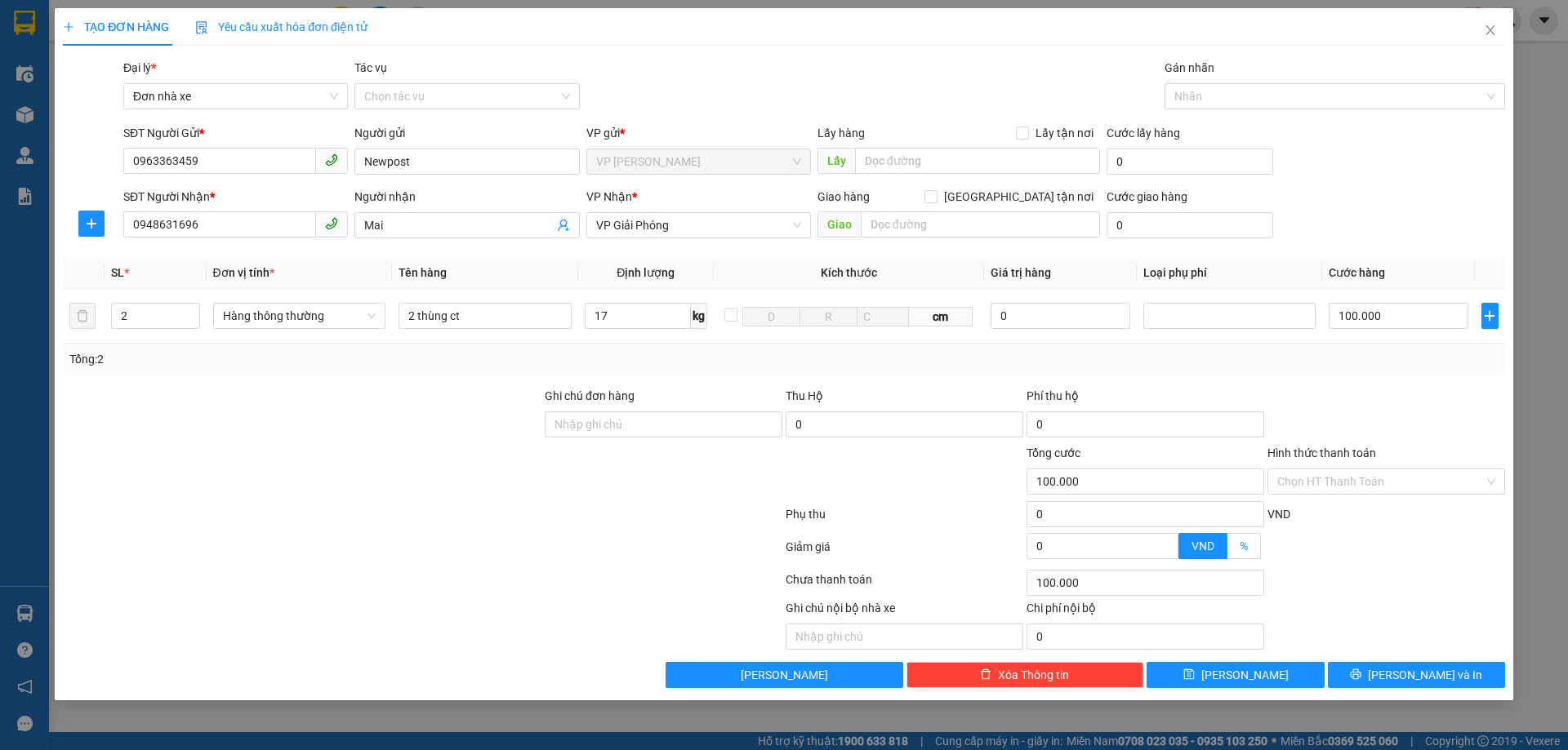
click at [1243, 546] on span "%" at bounding box center [1244, 546] width 8 height 13
click at [1228, 550] on input "%" at bounding box center [1228, 550] width 0 height 0
click at [1100, 547] on input "0" at bounding box center [1102, 546] width 150 height 25
type input "98.000"
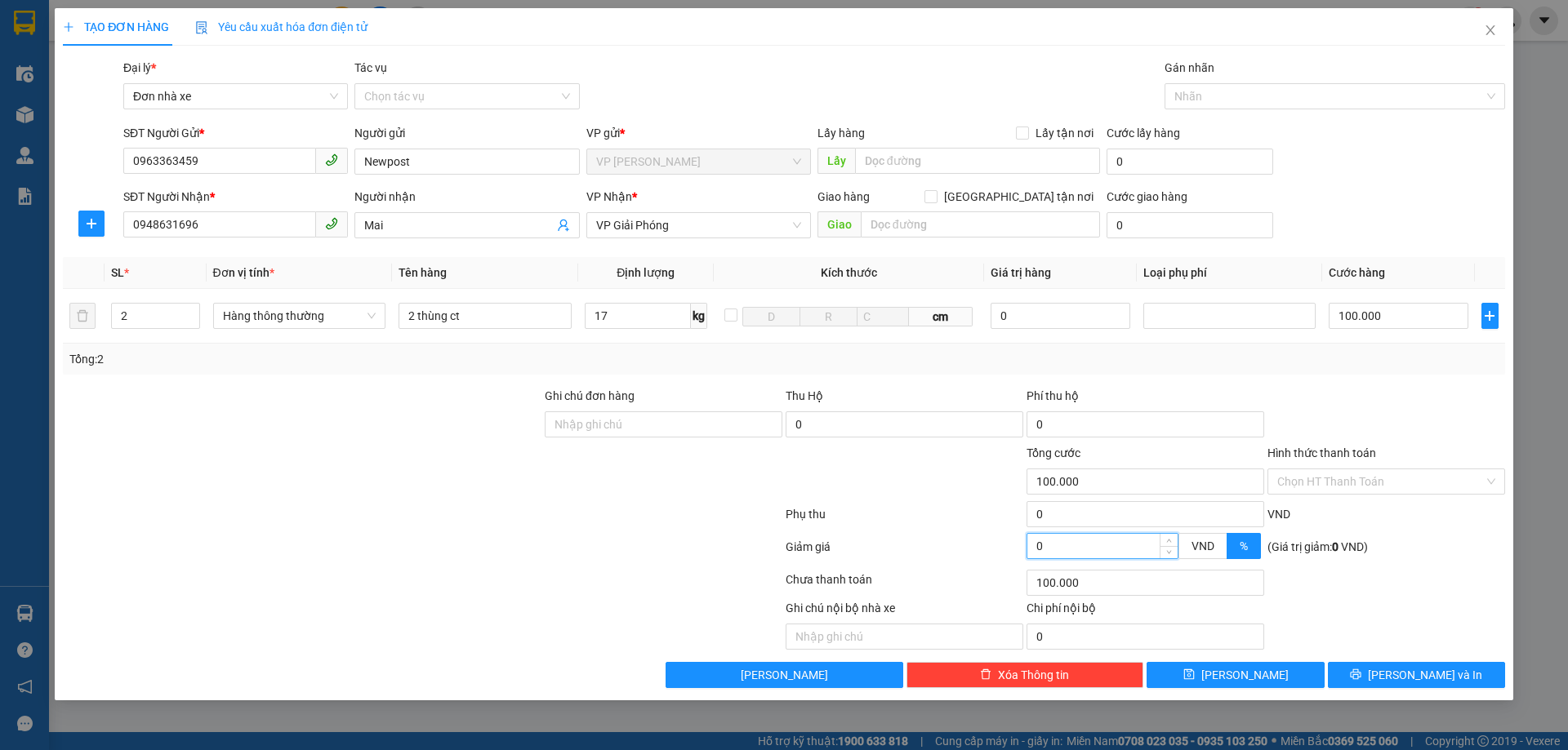
type input "2"
type input "80.000"
click at [1494, 480] on div "Chọn HT Thanh Toán" at bounding box center [1386, 481] width 237 height 26
type input "20"
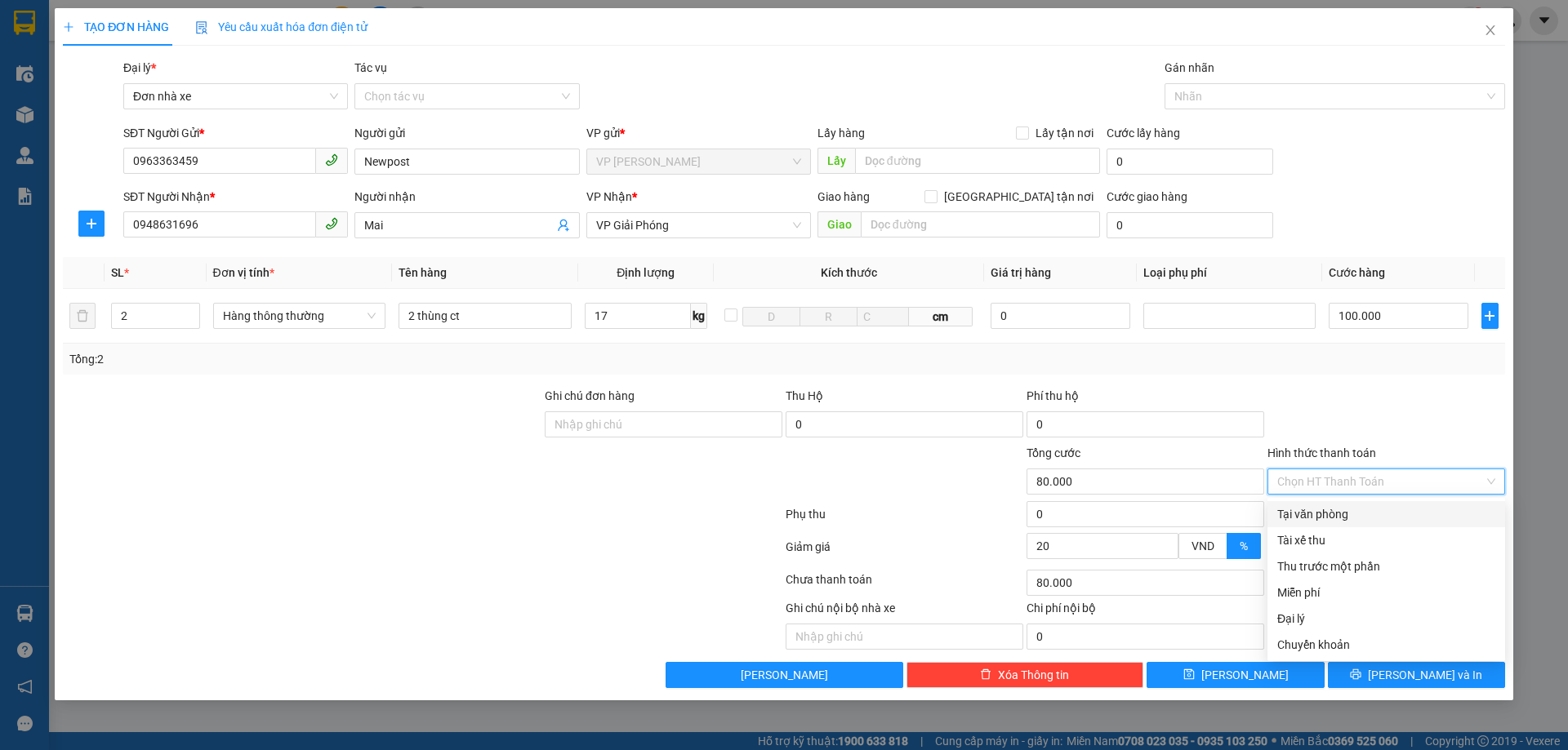
click at [1346, 519] on div "Tại văn phòng" at bounding box center [1386, 514] width 218 height 18
type input "0"
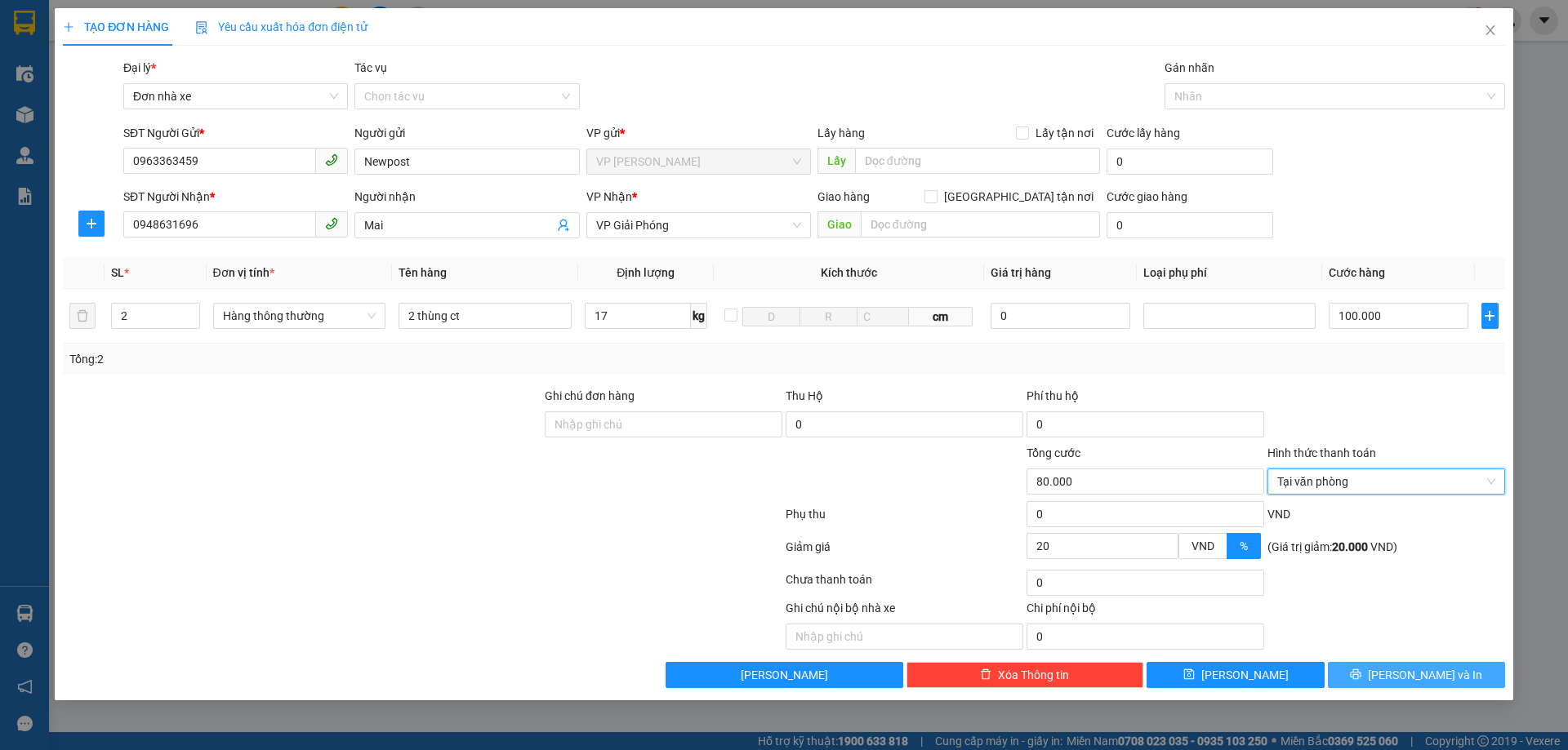
click at [1424, 675] on span "[PERSON_NAME] và In" at bounding box center [1425, 675] width 115 height 18
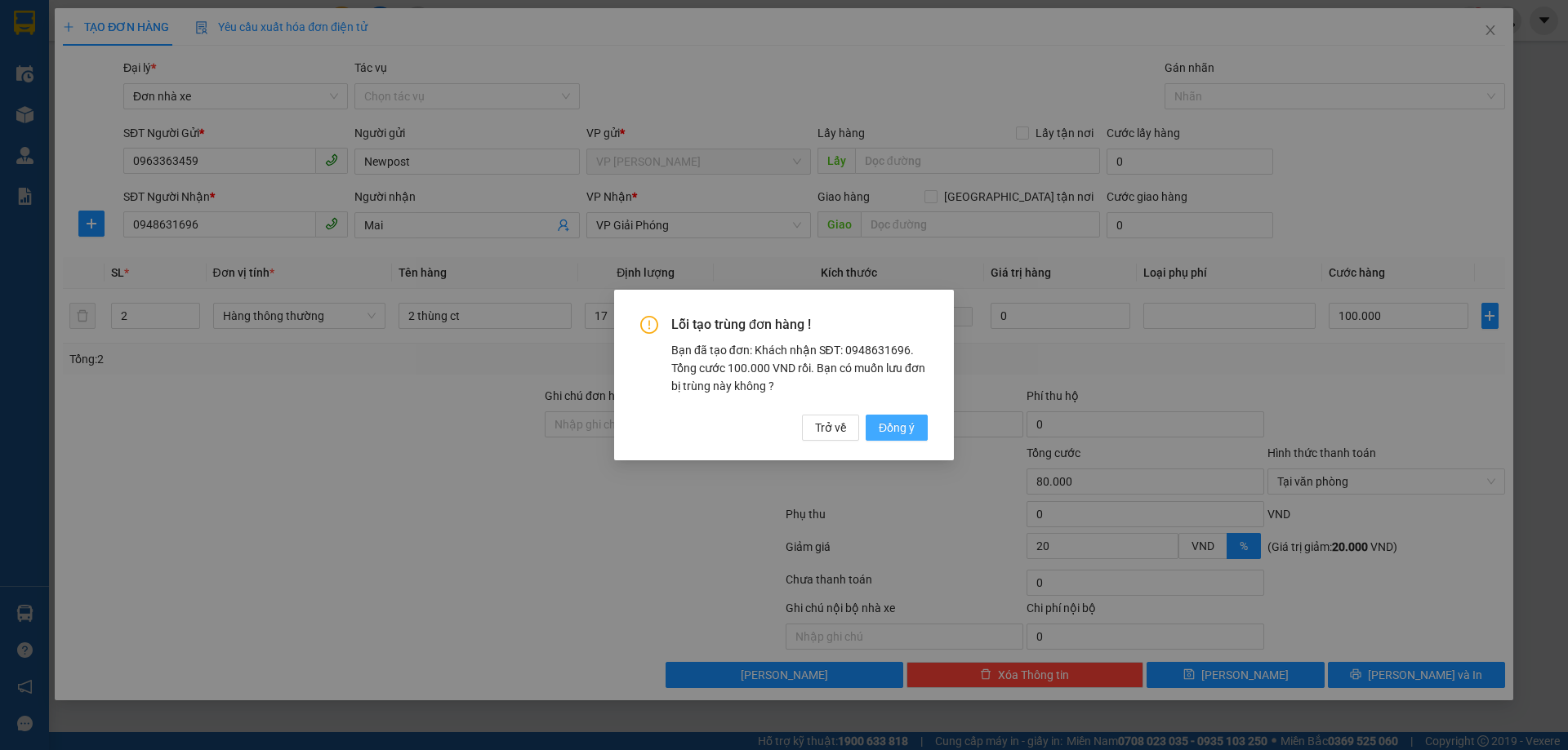
click at [896, 425] on span "Đồng ý" at bounding box center [896, 428] width 36 height 18
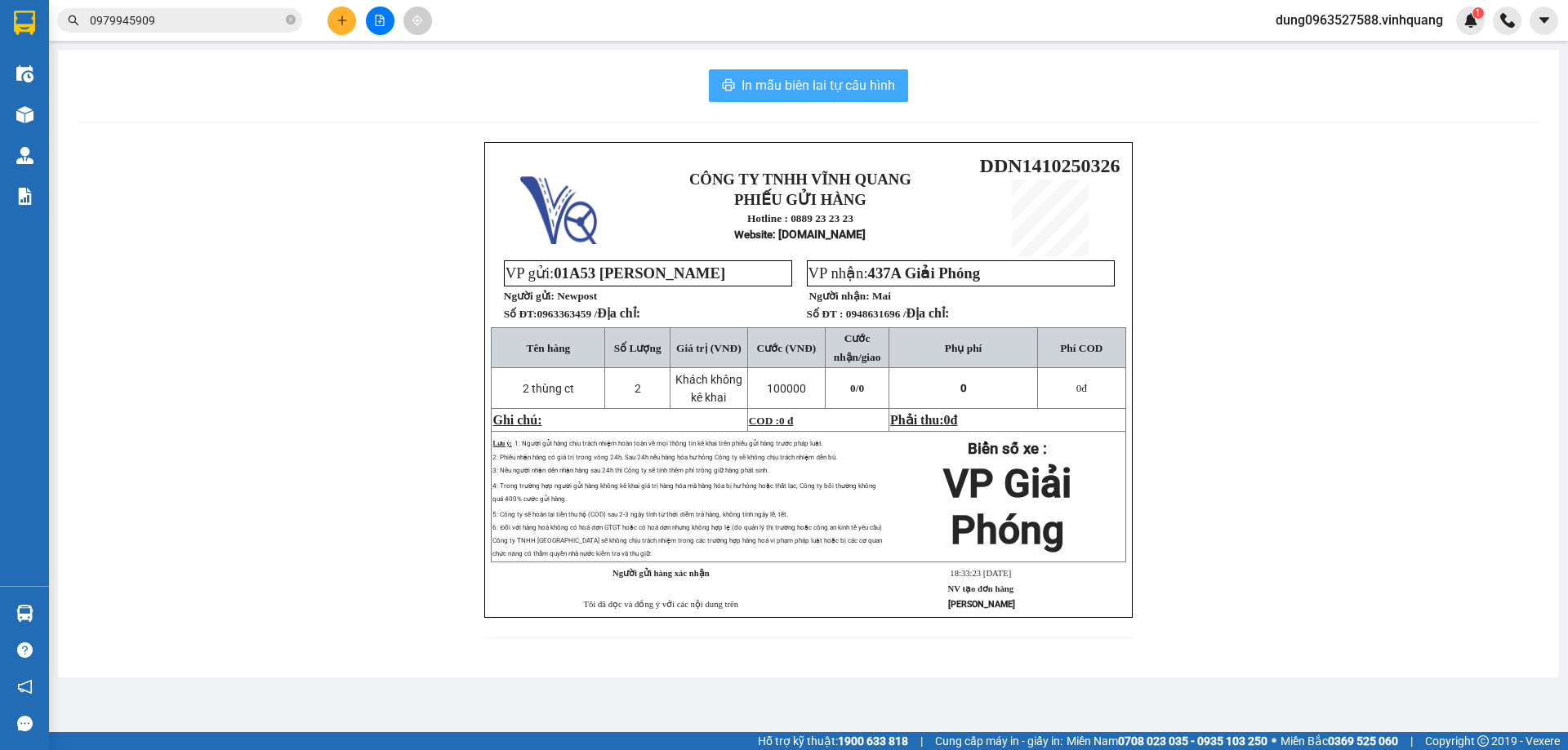
click at [839, 82] on span "In mẫu biên lai tự cấu hình" at bounding box center [818, 85] width 154 height 21
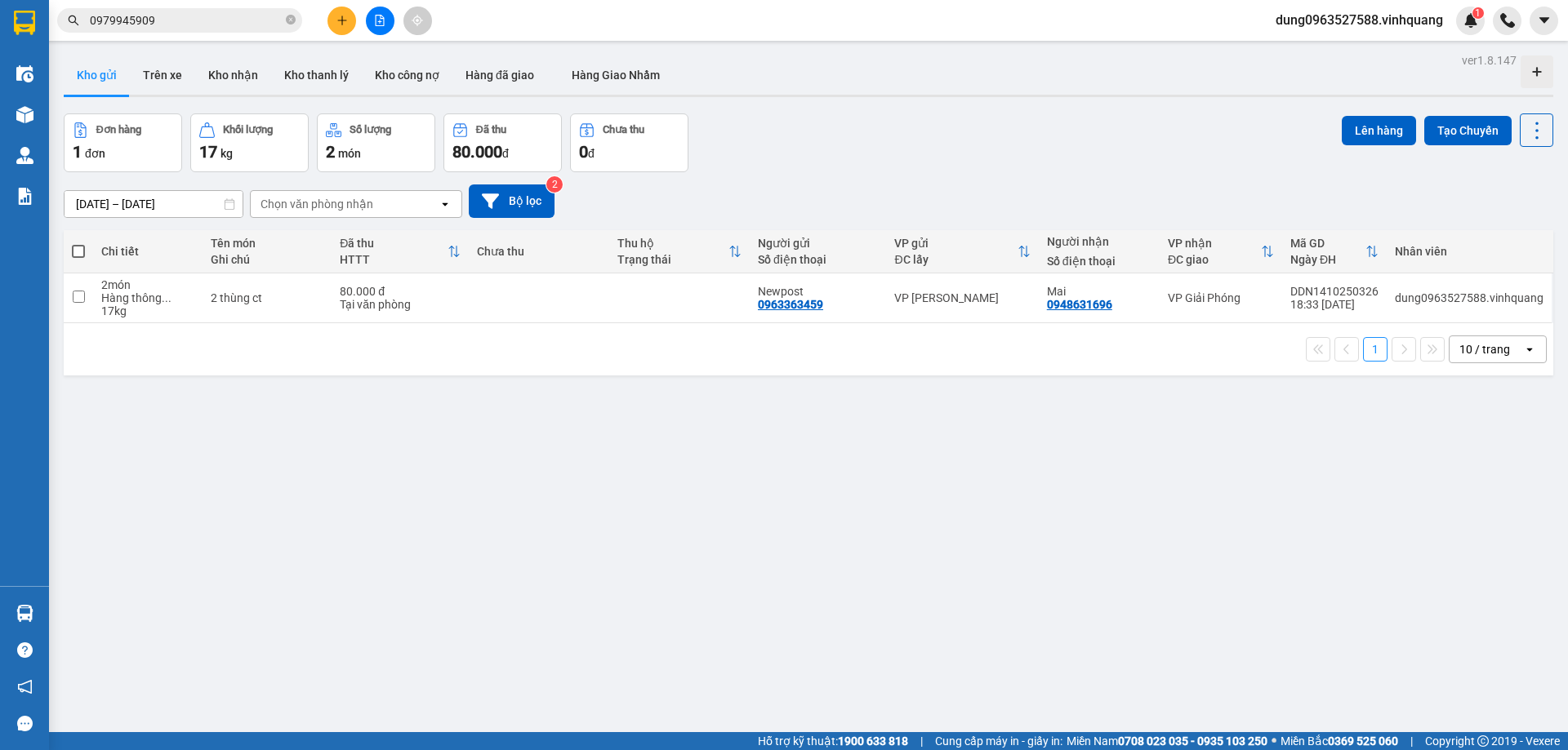
click at [289, 24] on icon "close-circle" at bounding box center [291, 20] width 10 height 10
click at [339, 20] on icon "plus" at bounding box center [342, 21] width 12 height 12
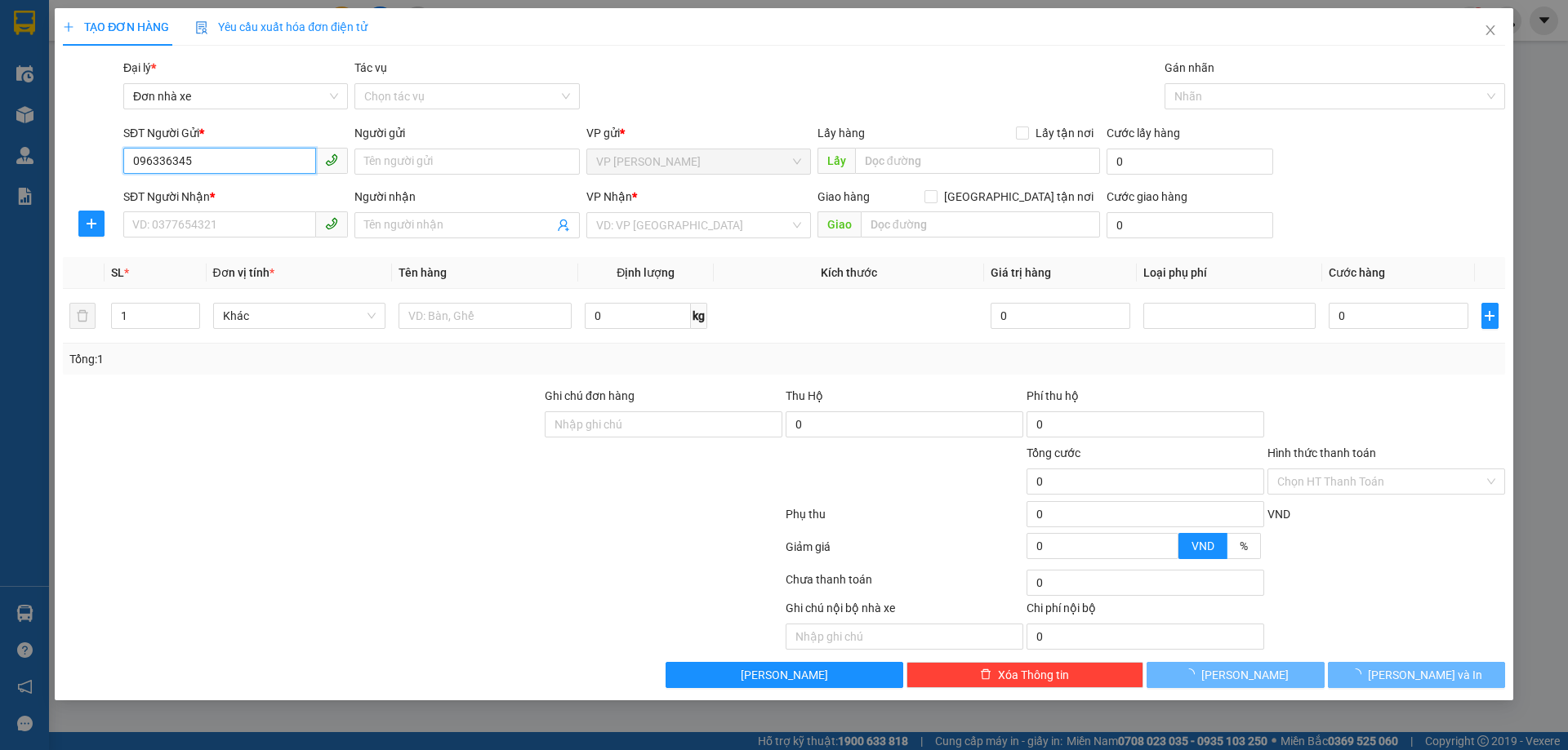
type input "0963363459"
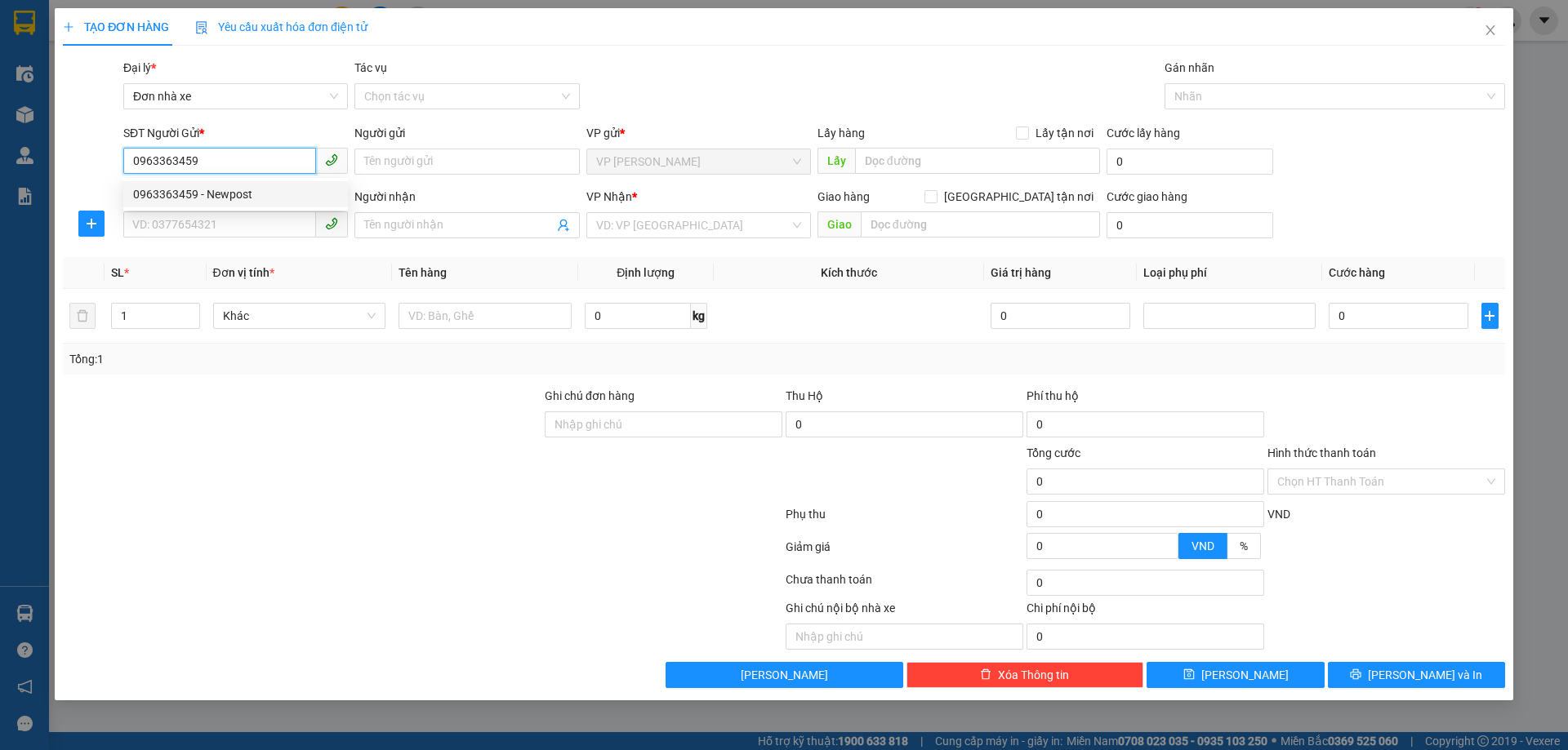
click at [173, 190] on div "0963363459 - Newpost" at bounding box center [235, 194] width 205 height 18
type input "Newpost"
type input "0948631696"
type input "Mai"
type input "0963363459"
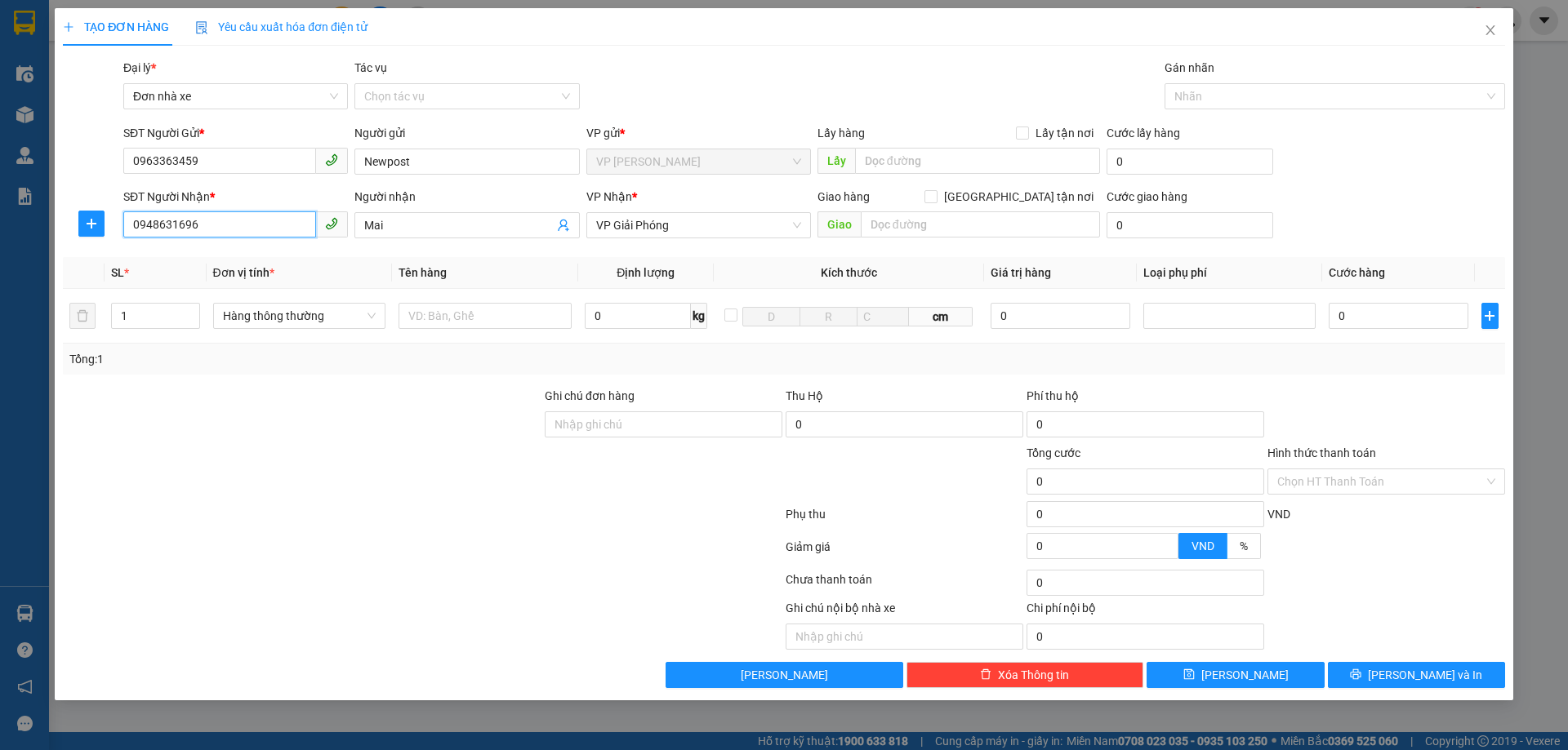
click at [208, 219] on input "0948631696" at bounding box center [220, 224] width 193 height 26
type input "0"
click at [202, 289] on div "0915002155 - A SỸ" at bounding box center [235, 285] width 205 height 18
type input "0915002155"
type input "A SỸ"
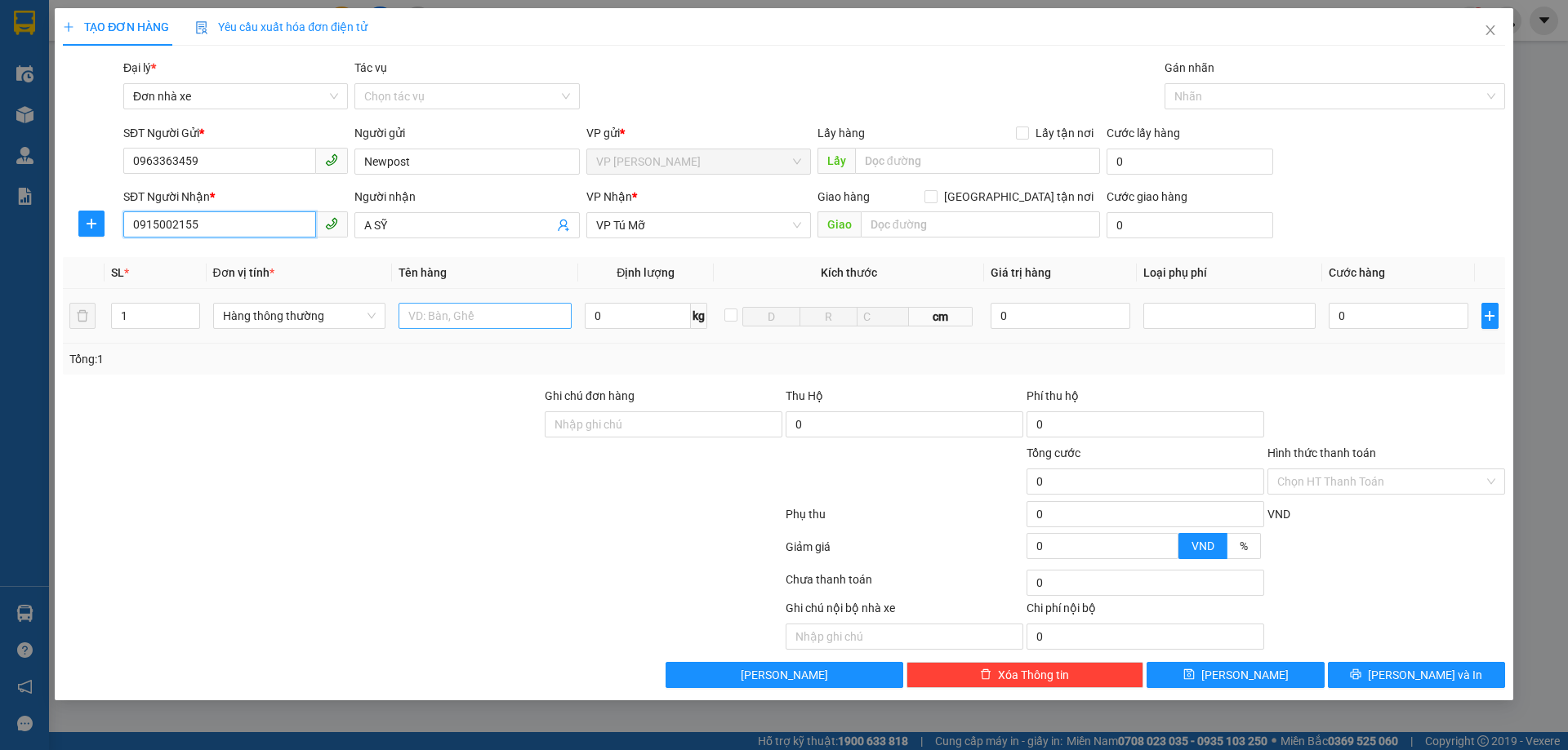
type input "0915002155"
click at [433, 323] on input "text" at bounding box center [485, 315] width 173 height 26
type input "1 thùng ct"
click at [632, 314] on input "0" at bounding box center [637, 315] width 106 height 26
type input "10"
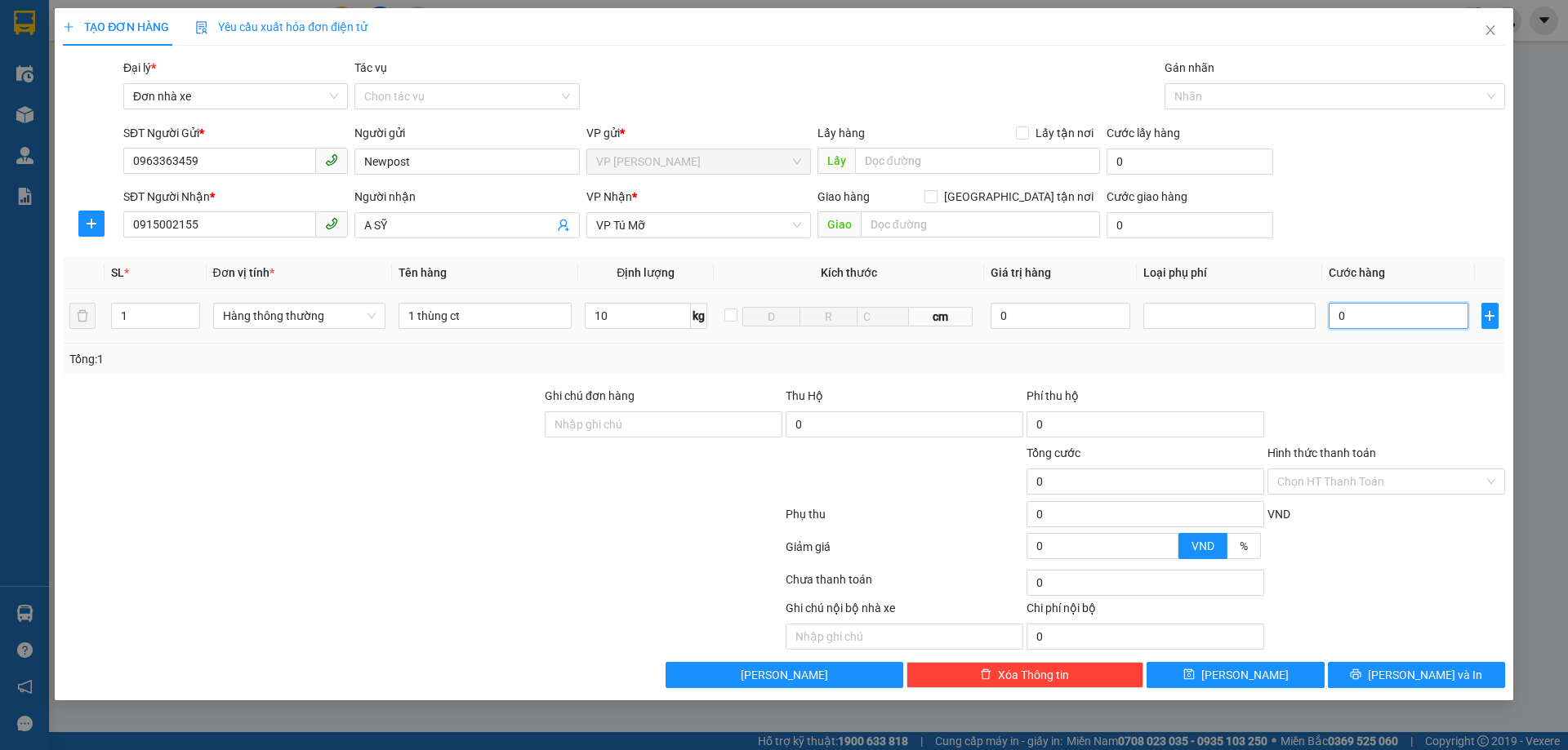
click at [1365, 312] on input "0" at bounding box center [1398, 315] width 139 height 26
type input "40.000"
click at [1492, 482] on div "Chọn HT Thanh Toán" at bounding box center [1386, 481] width 237 height 26
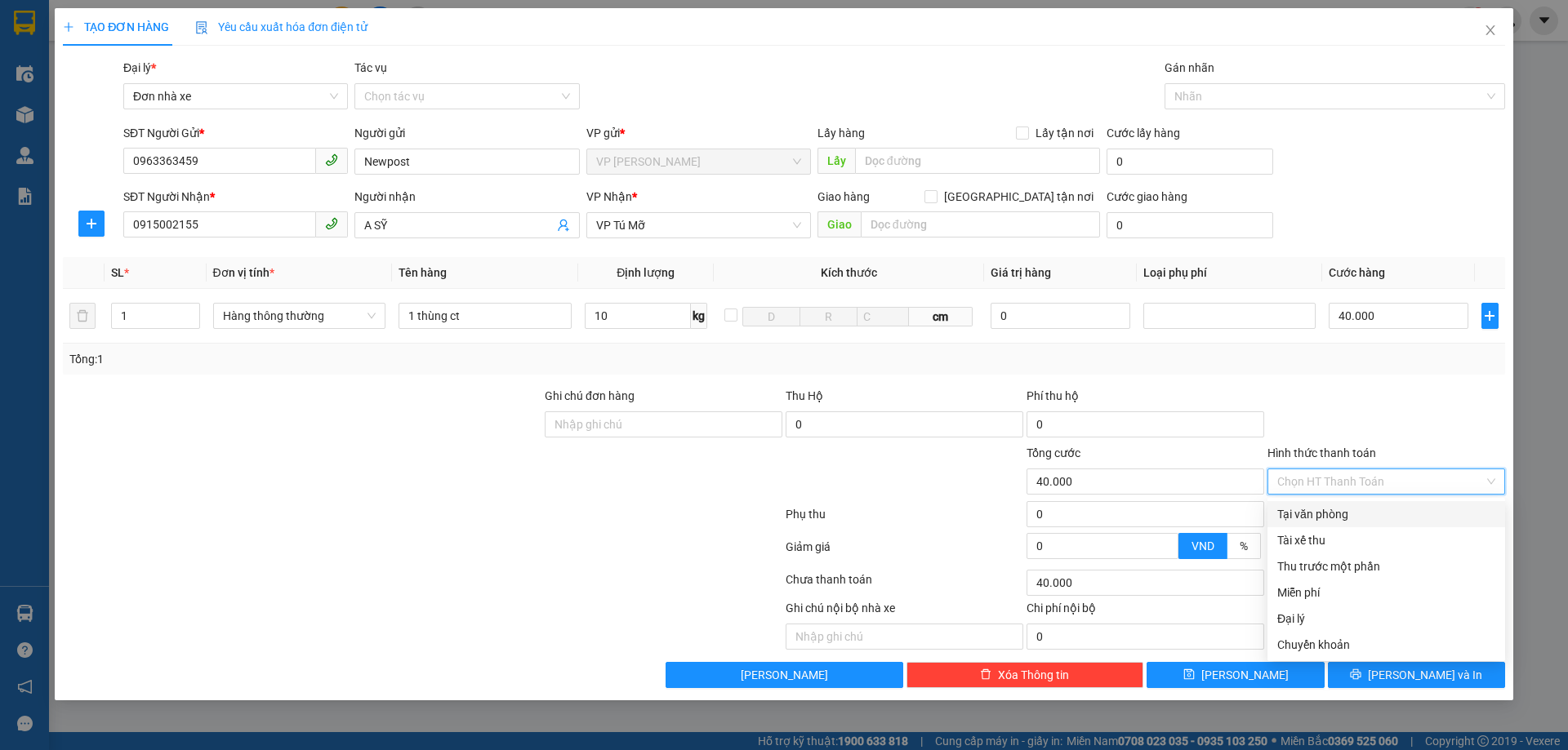
click at [1305, 515] on div "Tại văn phòng" at bounding box center [1386, 514] width 218 height 18
type input "0"
click at [1246, 545] on span "%" at bounding box center [1244, 546] width 8 height 13
click at [1228, 550] on input "%" at bounding box center [1228, 550] width 0 height 0
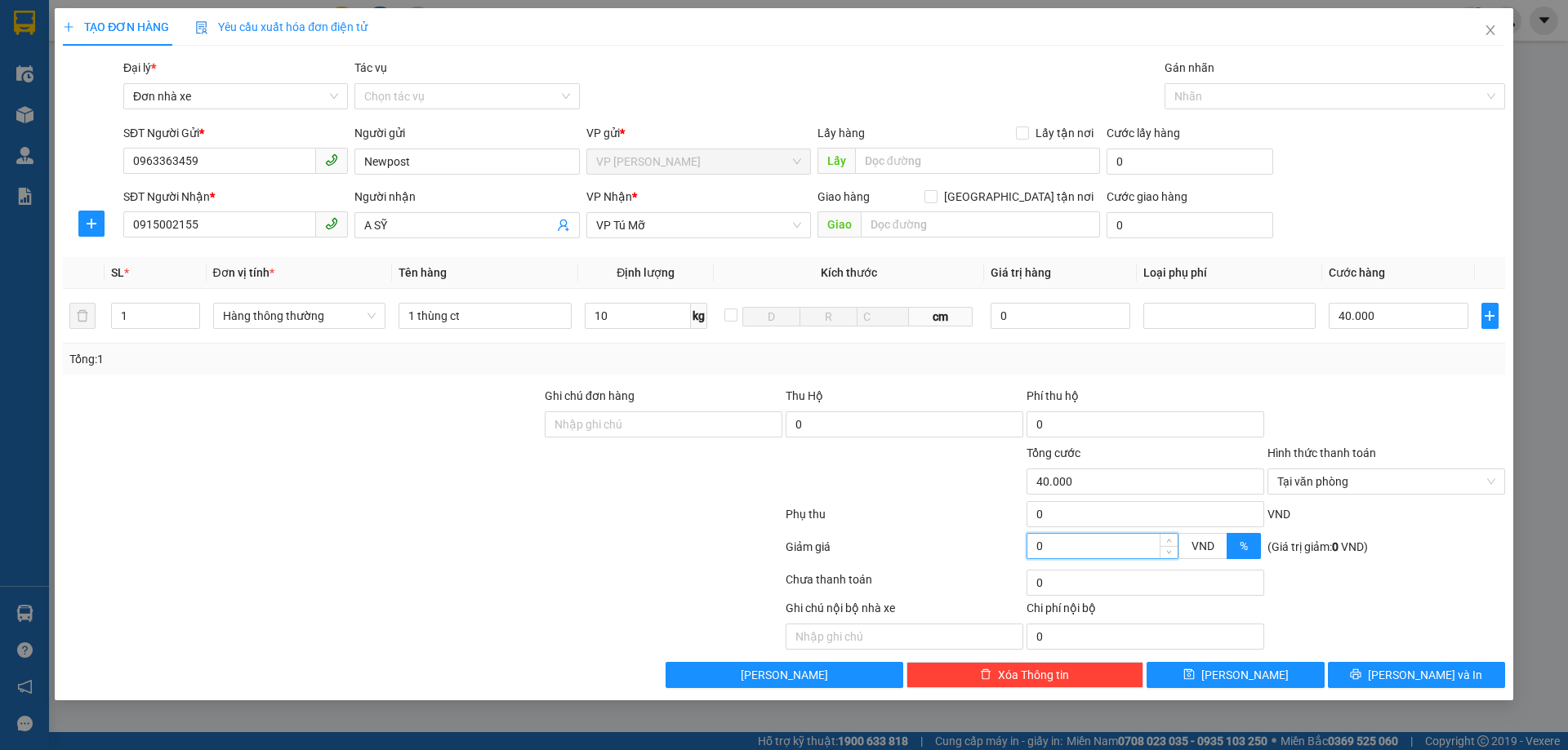
click at [1076, 550] on input "0" at bounding box center [1102, 546] width 150 height 25
type input "39.000"
type input "2"
type input "32.000"
type input "20"
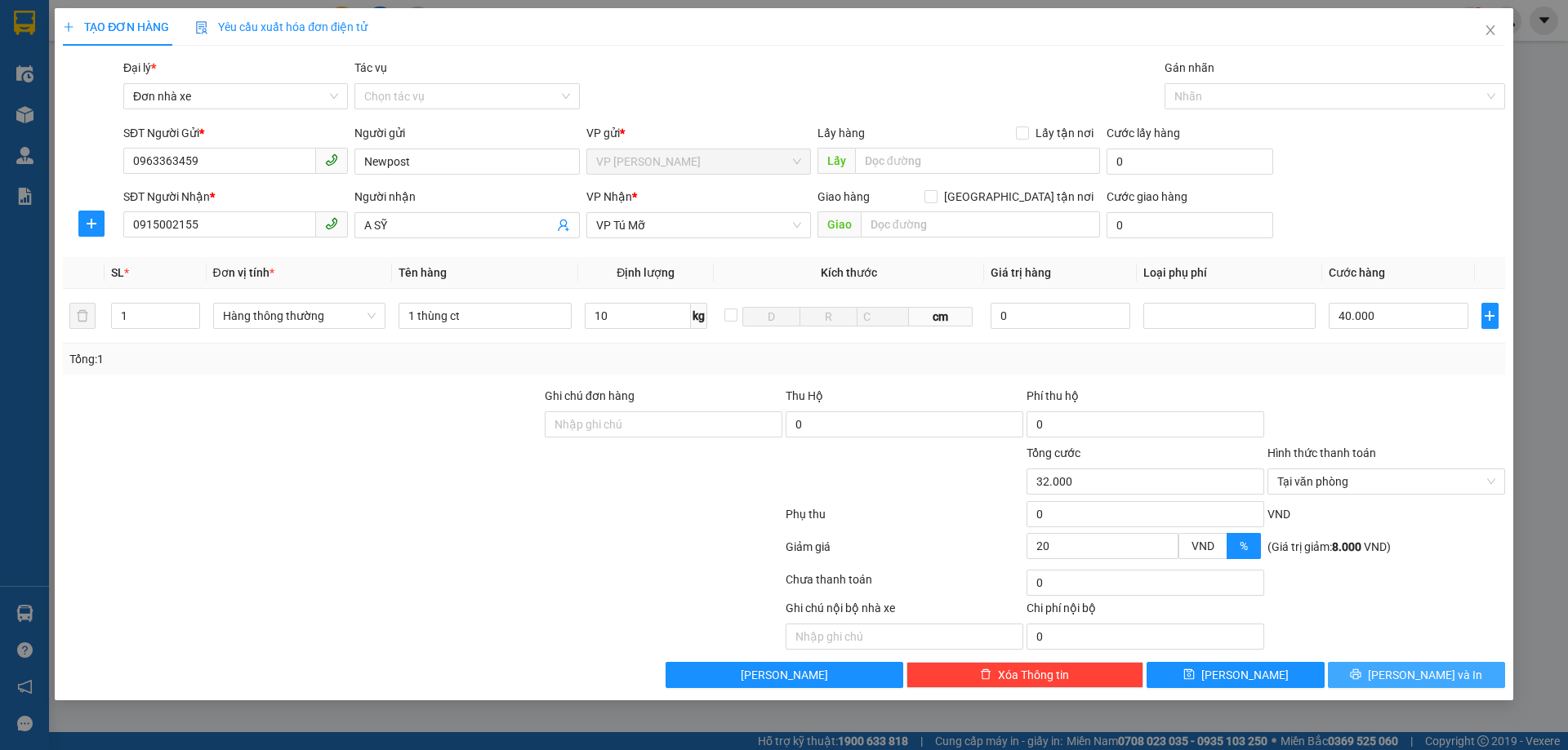
click at [1424, 676] on span "[PERSON_NAME] và In" at bounding box center [1425, 675] width 115 height 18
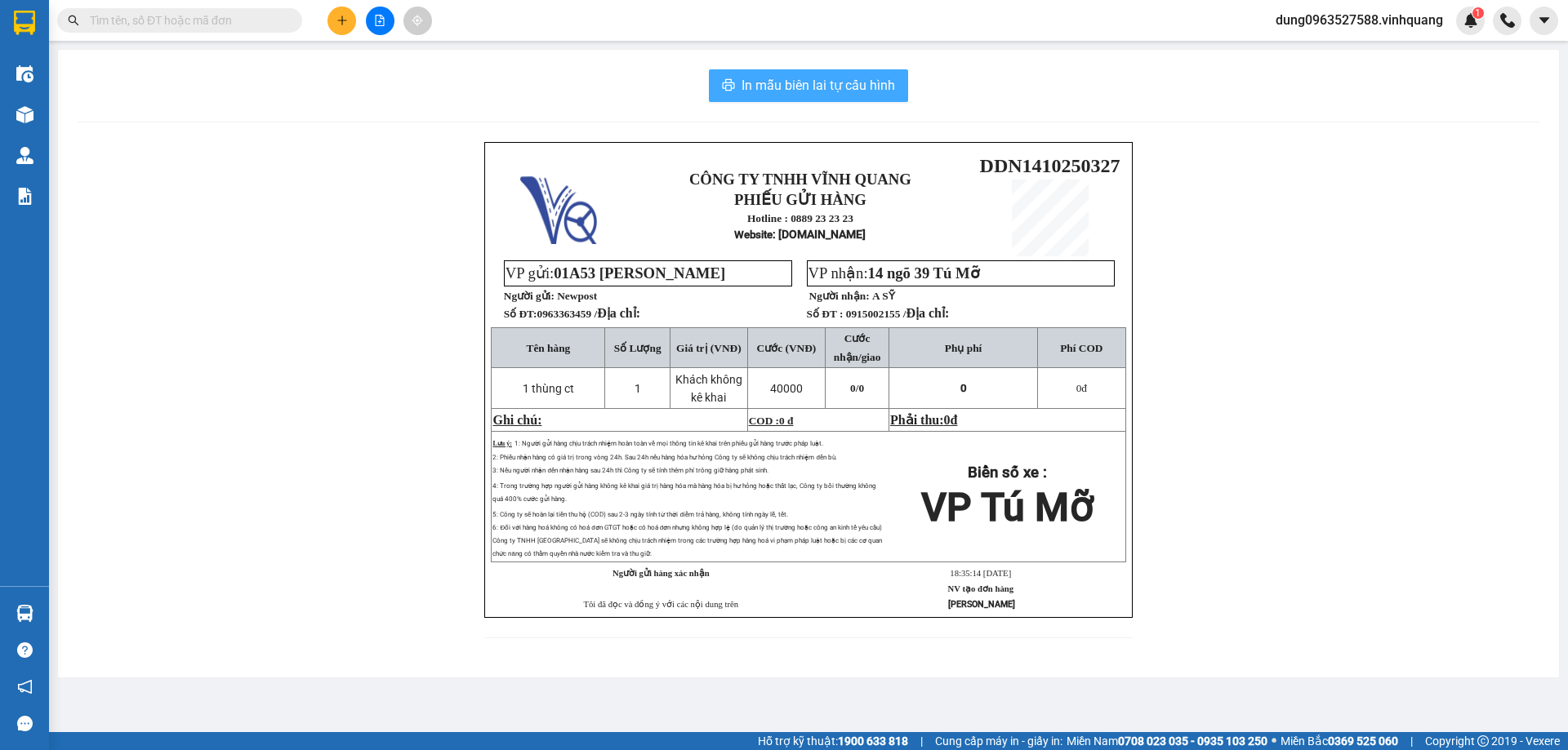
click at [767, 83] on span "In mẫu biên lai tự cấu hình" at bounding box center [818, 85] width 154 height 21
